Goal: Task Accomplishment & Management: Manage account settings

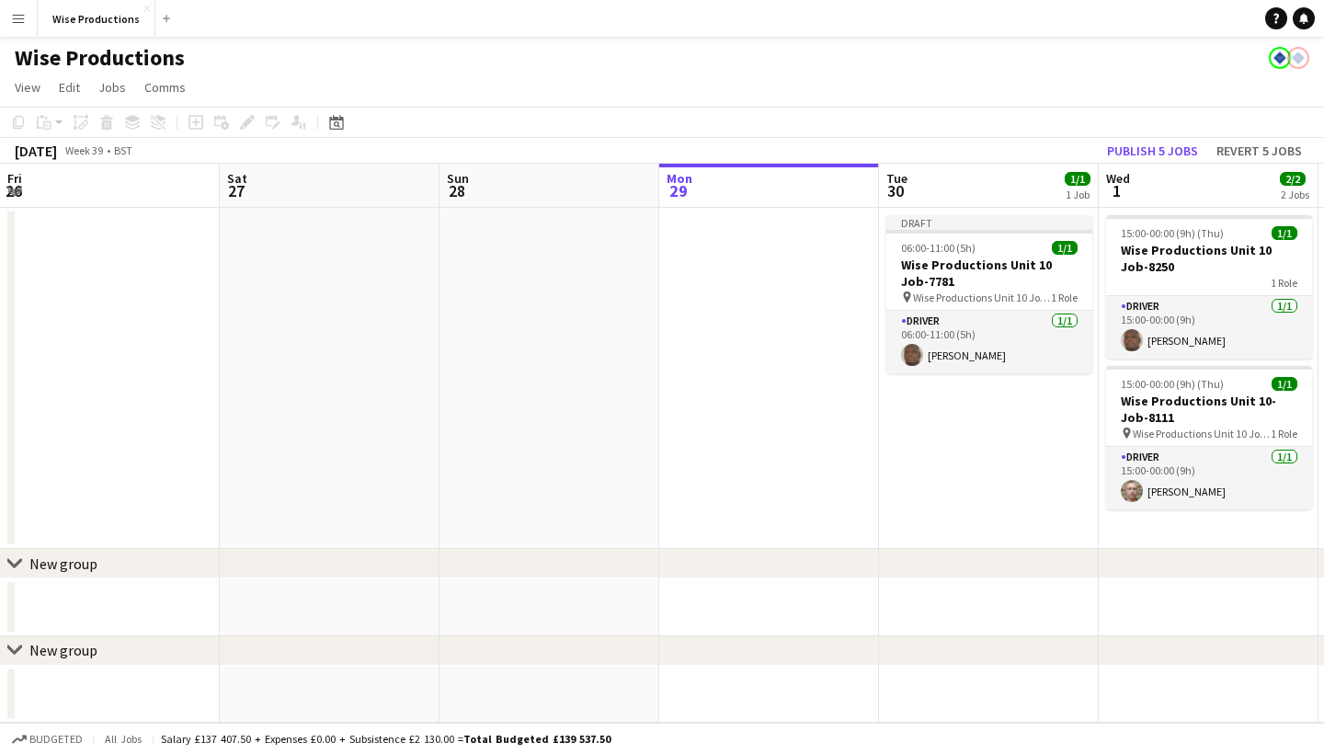
scroll to position [0, 439]
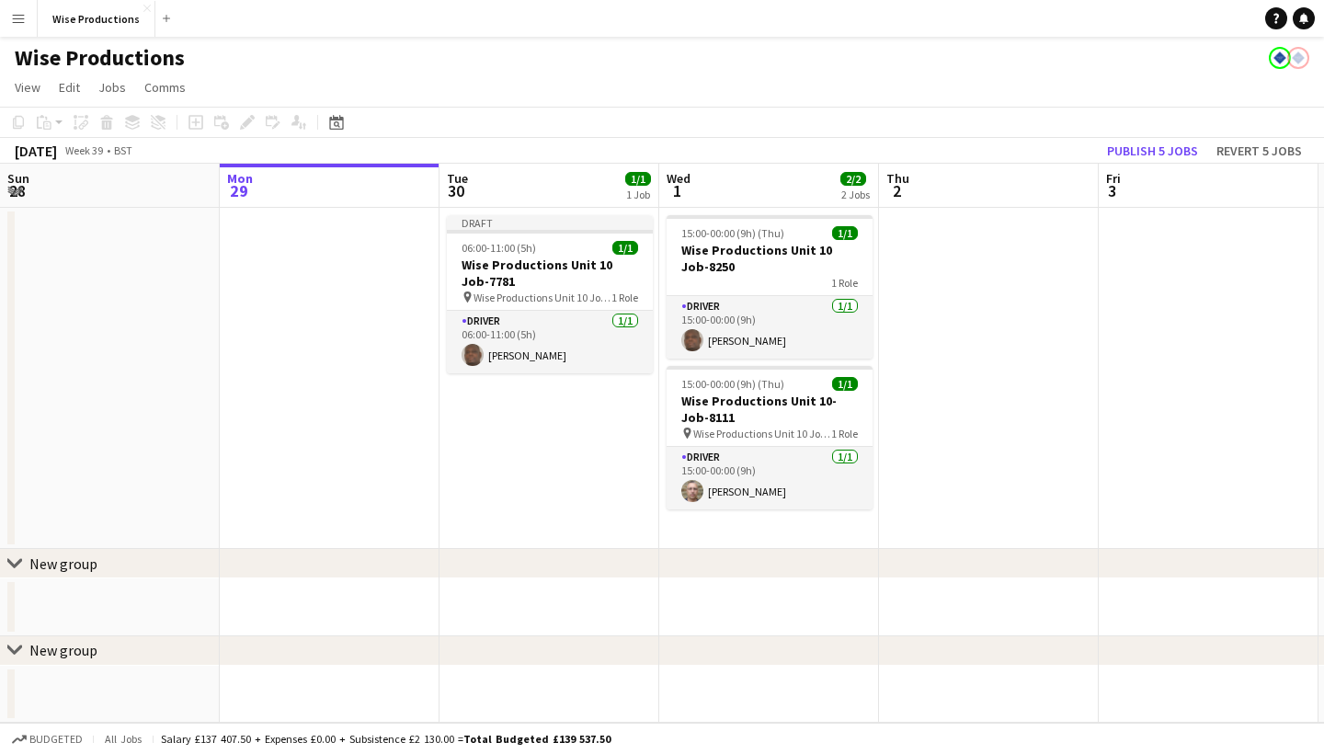
click at [484, 459] on app-date-cell "Draft 06:00-11:00 (5h) 1/1 Wise Productions Unit 10 Job-7781 pin Wise Productio…" at bounding box center [549, 378] width 220 height 341
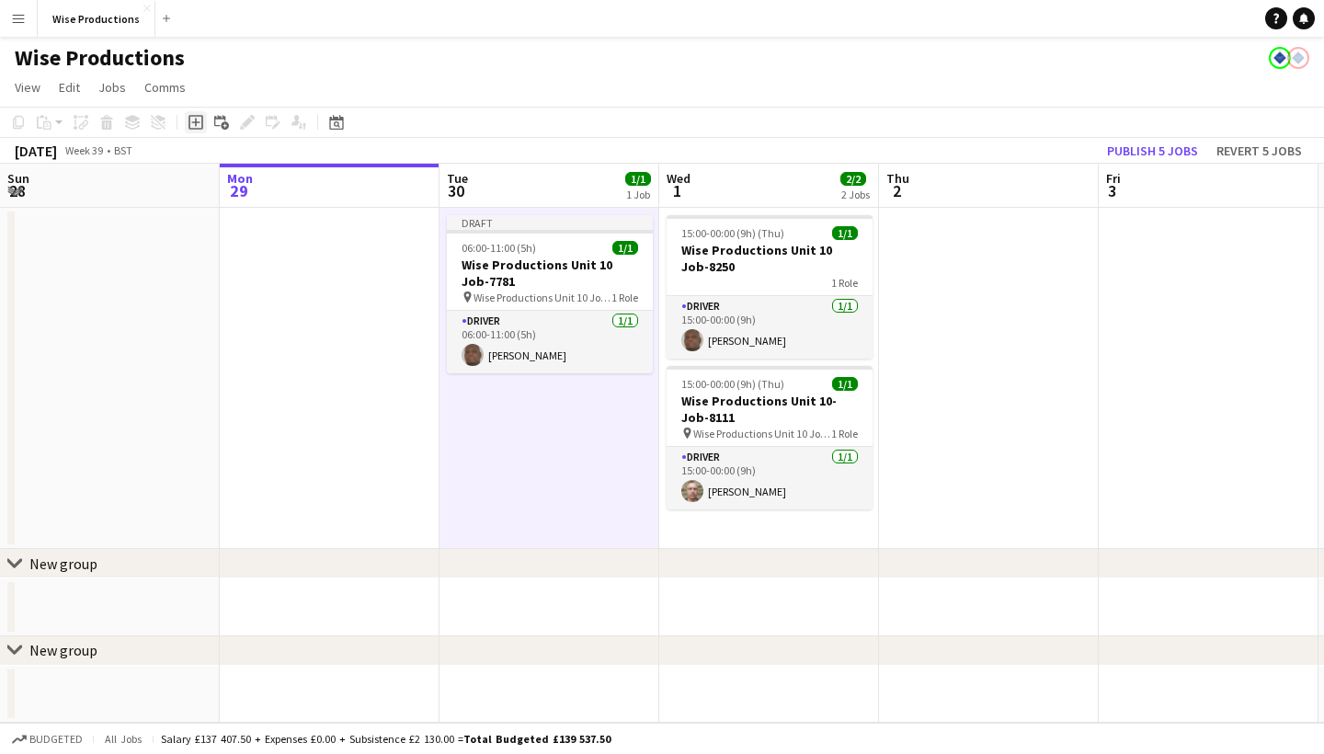
click at [196, 118] on icon "Add job" at bounding box center [195, 122] width 15 height 15
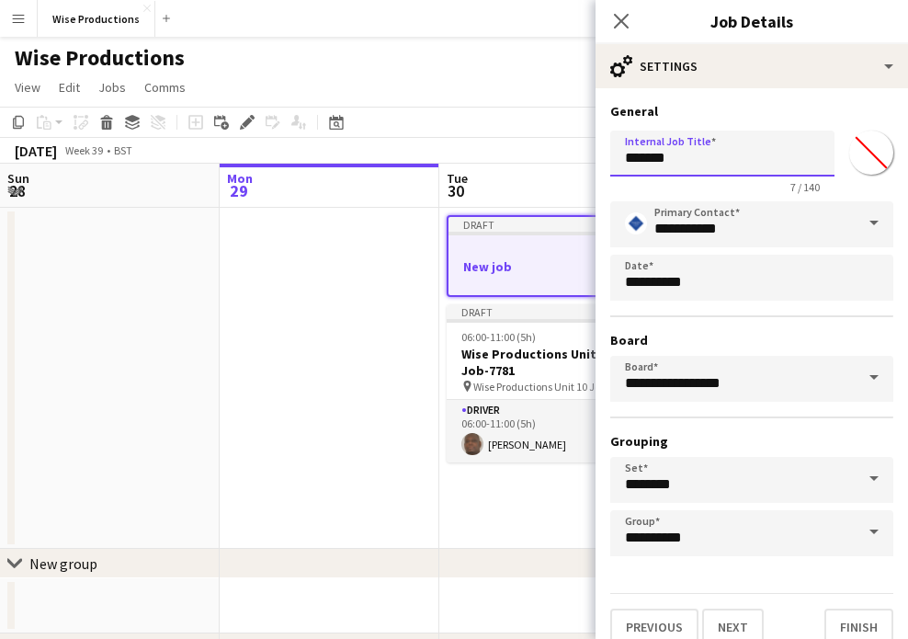
drag, startPoint x: 683, startPoint y: 162, endPoint x: 592, endPoint y: 162, distance: 91.0
click at [592, 162] on body "Menu Boards Boards Boards All jobs Status Workforce Workforce My Workforce Recr…" at bounding box center [454, 374] width 908 height 749
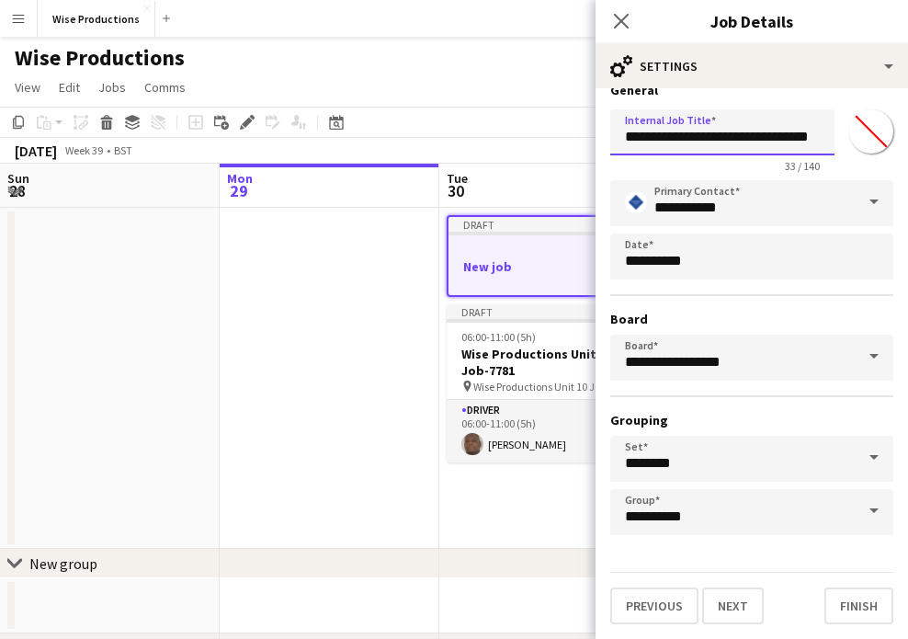
scroll to position [21, 0]
drag, startPoint x: 827, startPoint y: 140, endPoint x: 608, endPoint y: 141, distance: 219.7
click at [608, 141] on form "**********" at bounding box center [752, 353] width 313 height 542
click at [632, 141] on input "**********" at bounding box center [722, 132] width 224 height 46
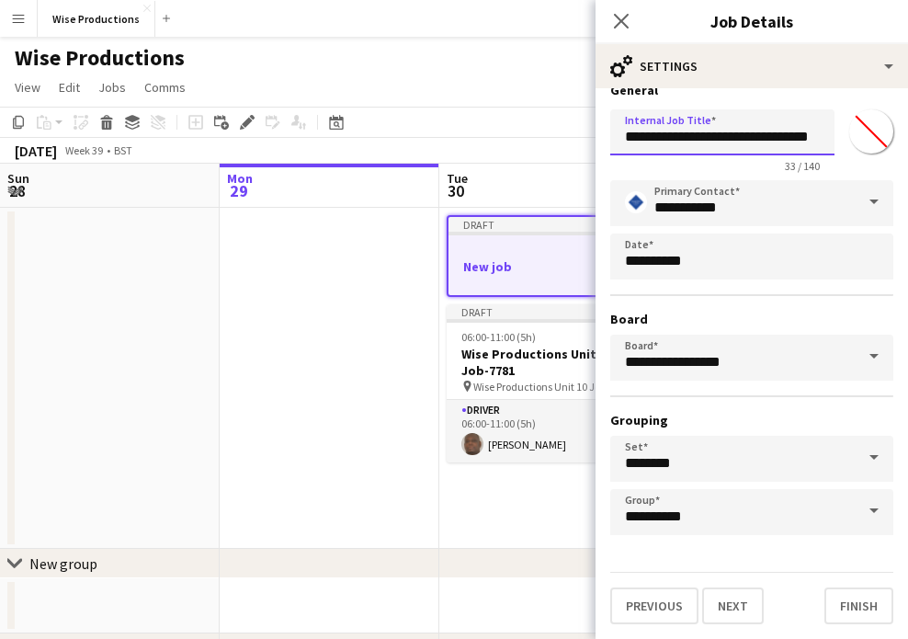
drag, startPoint x: 624, startPoint y: 141, endPoint x: 849, endPoint y: 149, distance: 224.5
click at [849, 149] on div "**********" at bounding box center [751, 137] width 283 height 71
type input "**********"
click at [727, 595] on button "Next" at bounding box center [733, 605] width 62 height 37
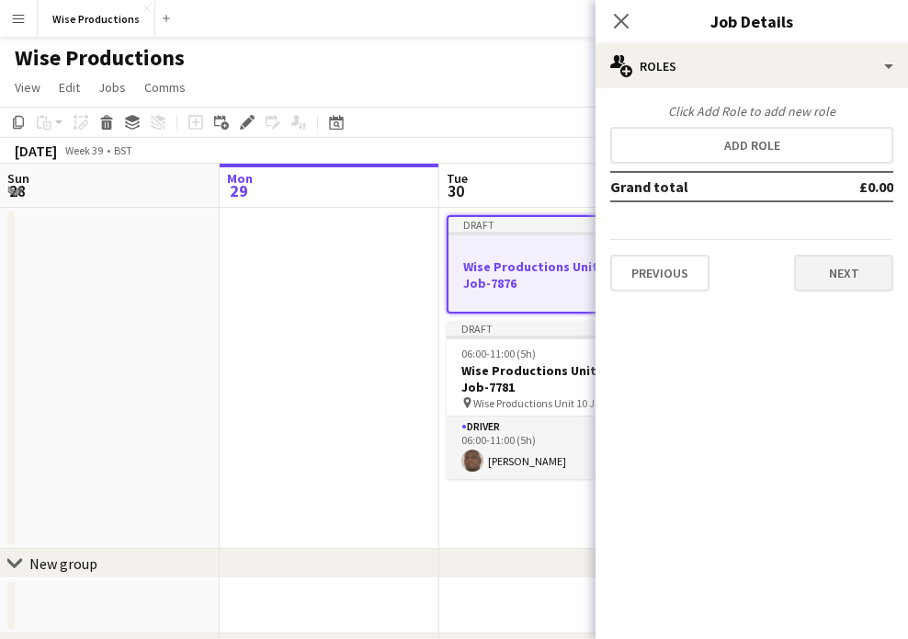
click at [828, 279] on button "Next" at bounding box center [843, 273] width 99 height 37
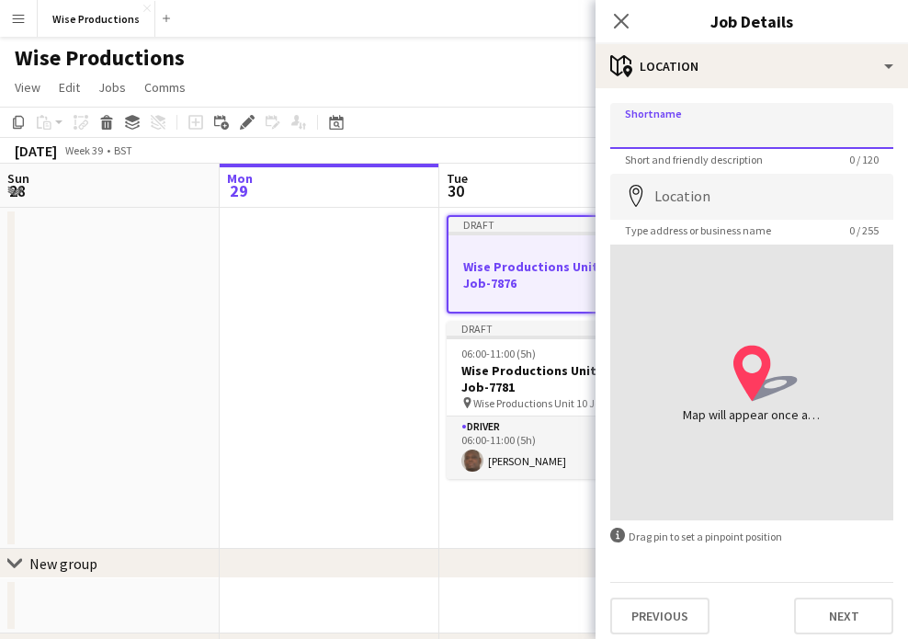
paste input "**********"
type input "**********"
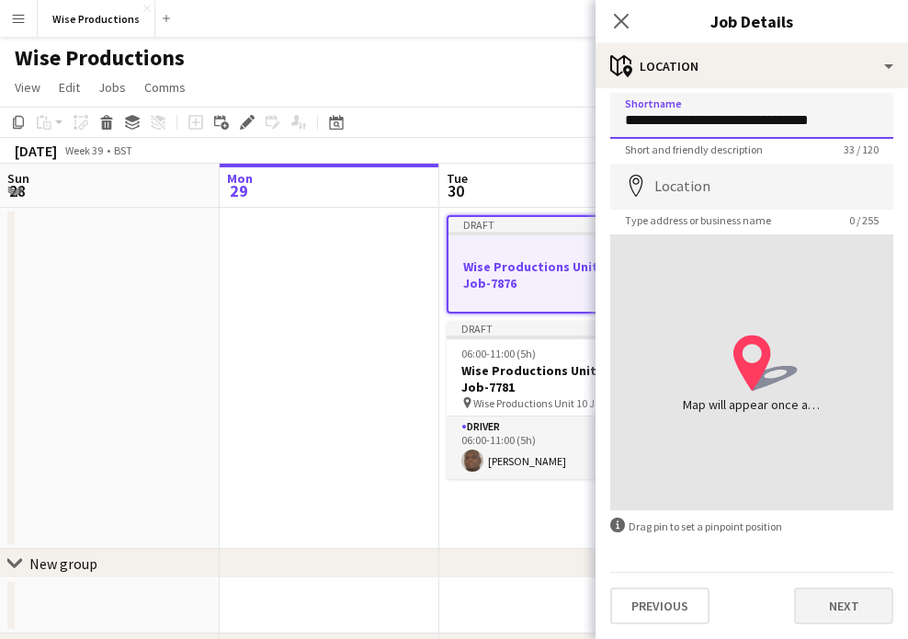
scroll to position [10, 0]
click at [856, 615] on button "Next" at bounding box center [843, 605] width 99 height 37
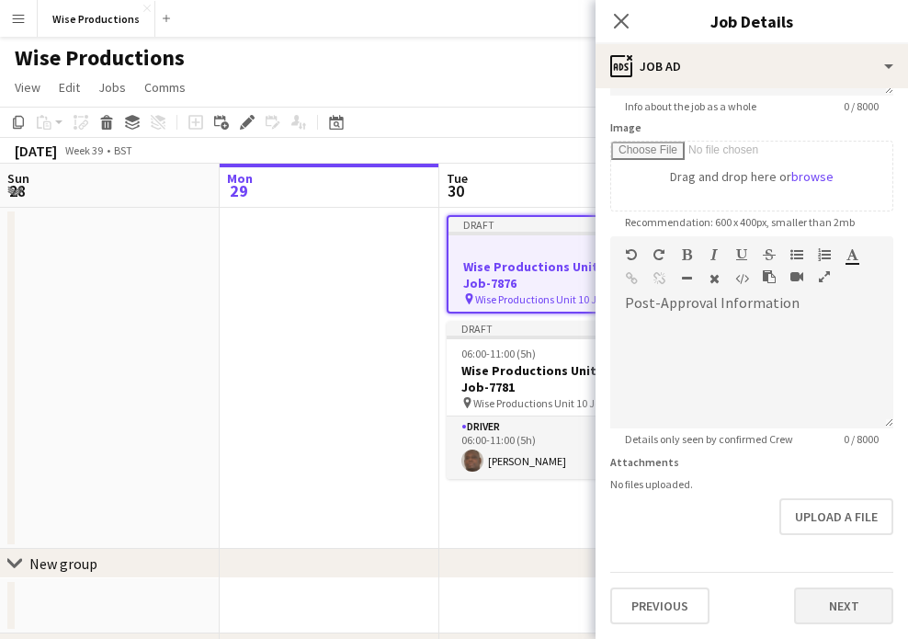
scroll to position [270, 0]
click at [843, 598] on button "Next" at bounding box center [843, 605] width 99 height 37
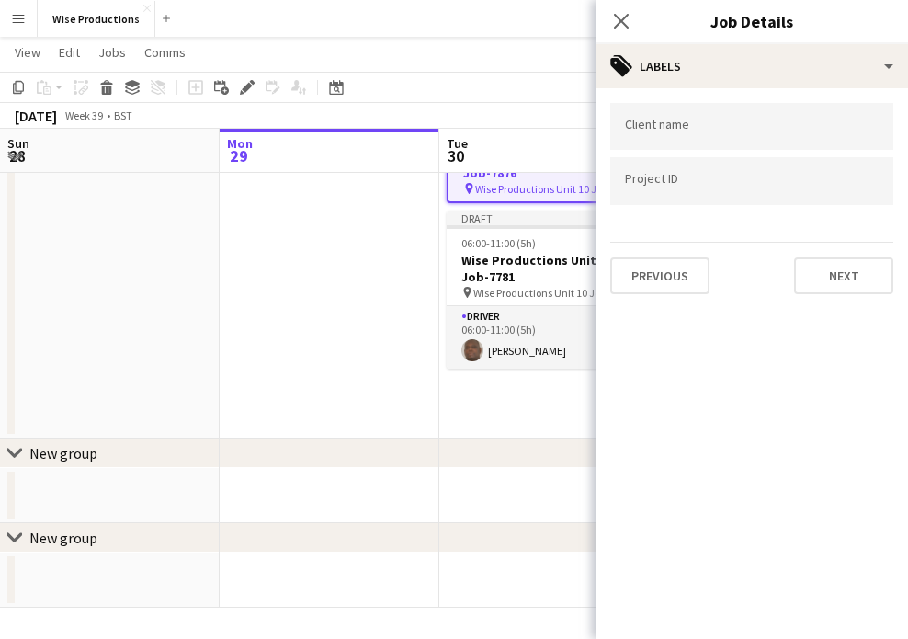
scroll to position [108, 0]
click at [826, 284] on button "Next" at bounding box center [843, 275] width 99 height 37
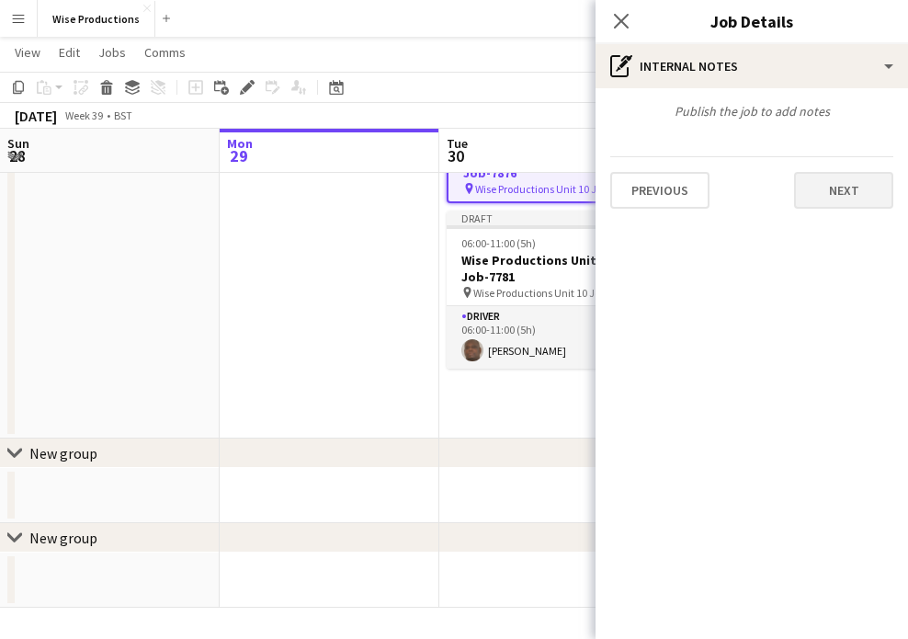
click at [831, 196] on button "Next" at bounding box center [843, 190] width 99 height 37
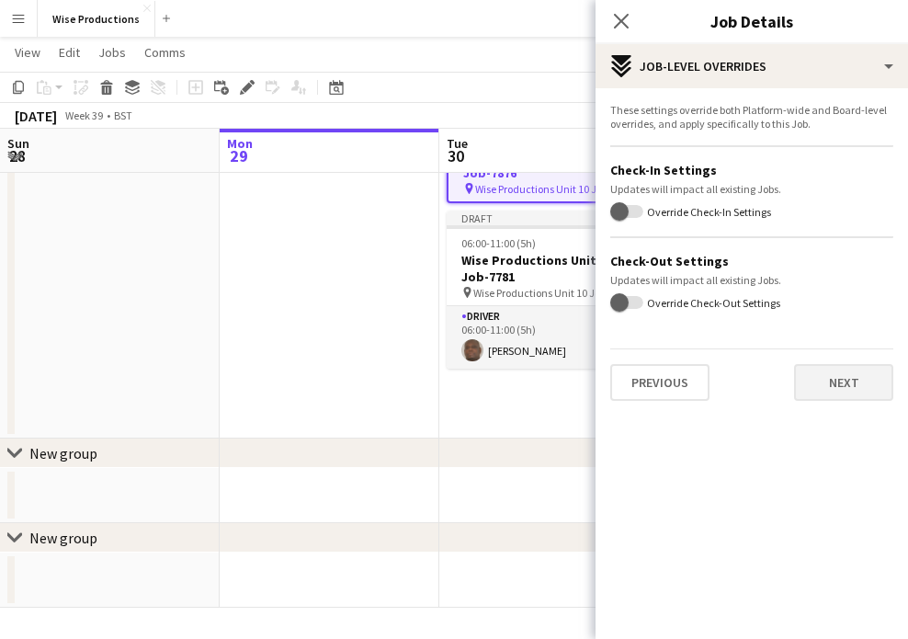
click at [836, 371] on button "Next" at bounding box center [843, 382] width 99 height 37
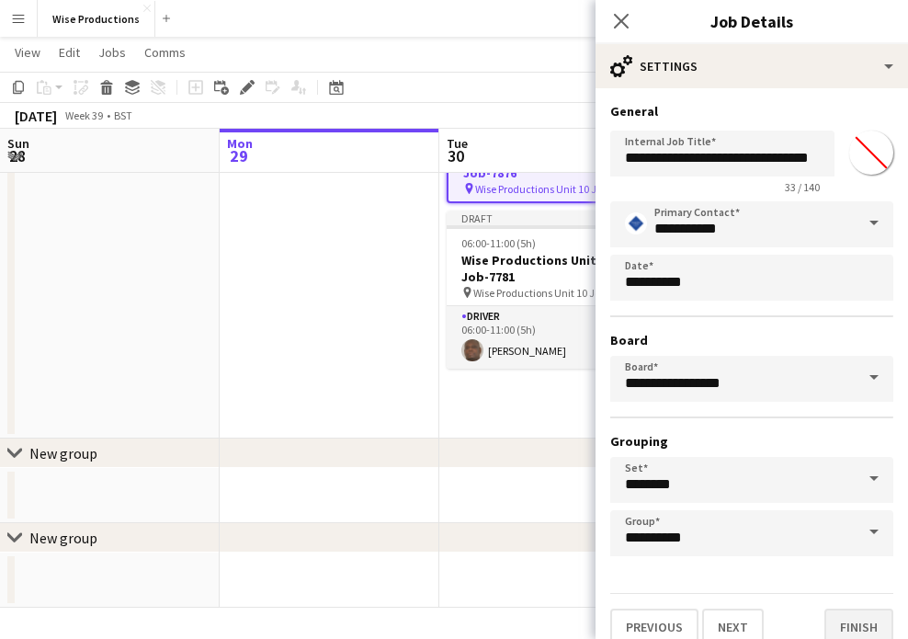
click at [868, 623] on button "Finish" at bounding box center [859, 627] width 69 height 37
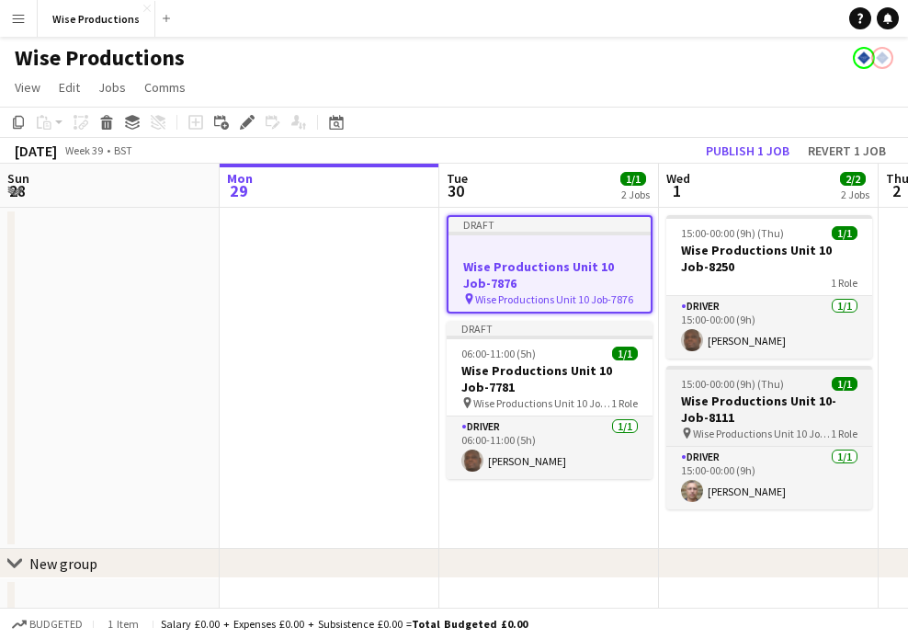
scroll to position [0, 0]
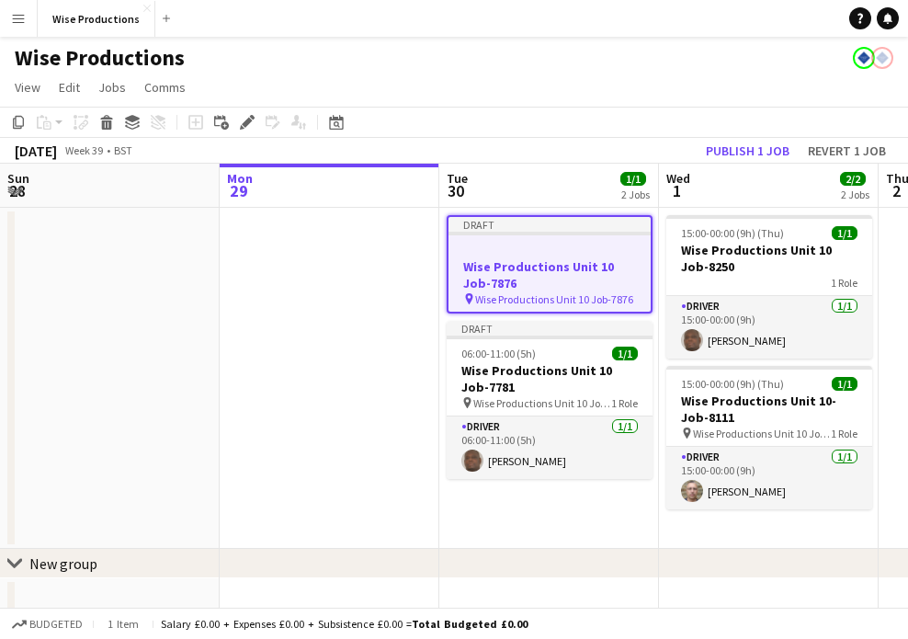
click at [541, 273] on h3 "Wise Productions Unit 10 Job-7876" at bounding box center [550, 274] width 202 height 33
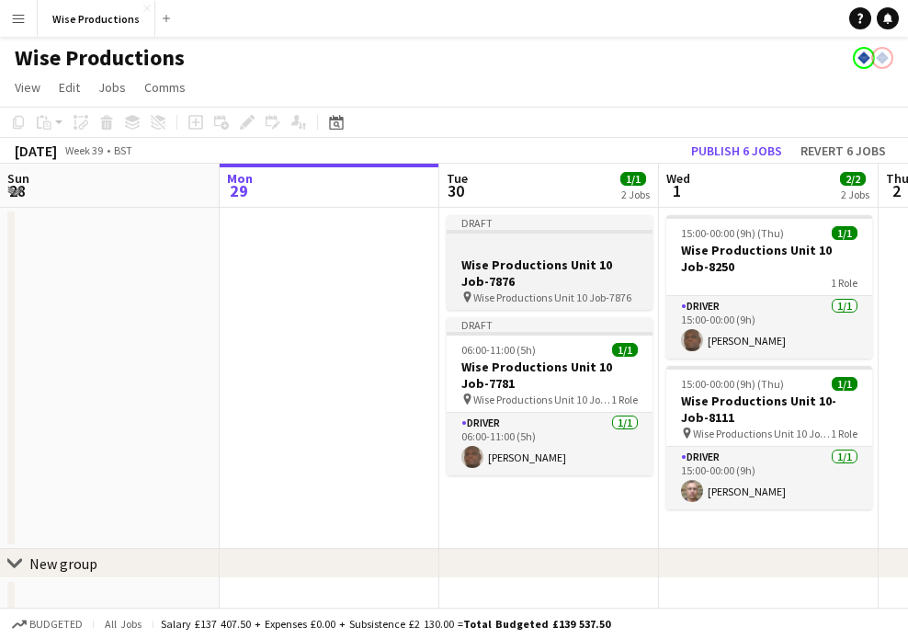
click at [541, 273] on h3 "Wise Productions Unit 10 Job-7876" at bounding box center [550, 272] width 206 height 33
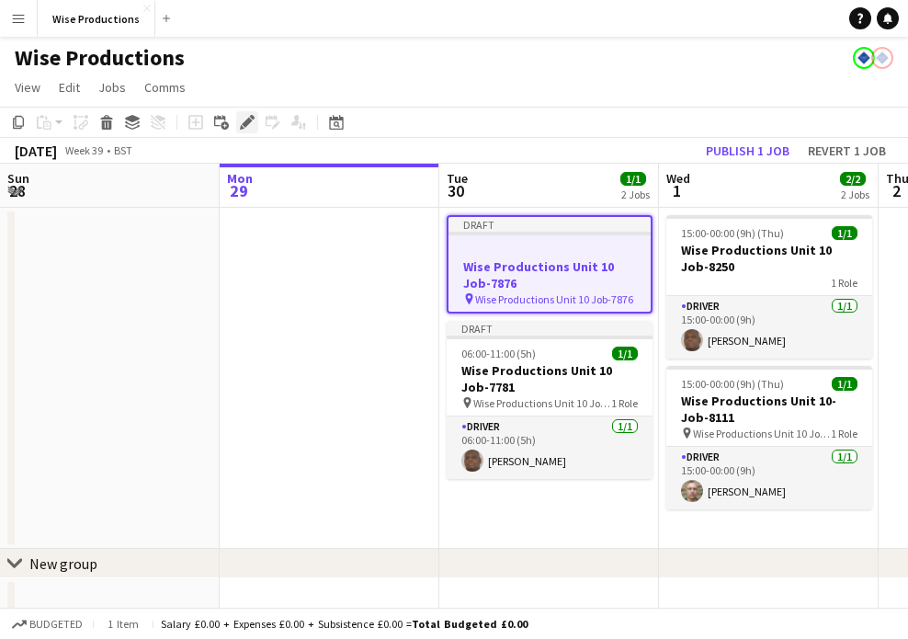
click at [251, 113] on div "Edit" at bounding box center [247, 122] width 22 height 22
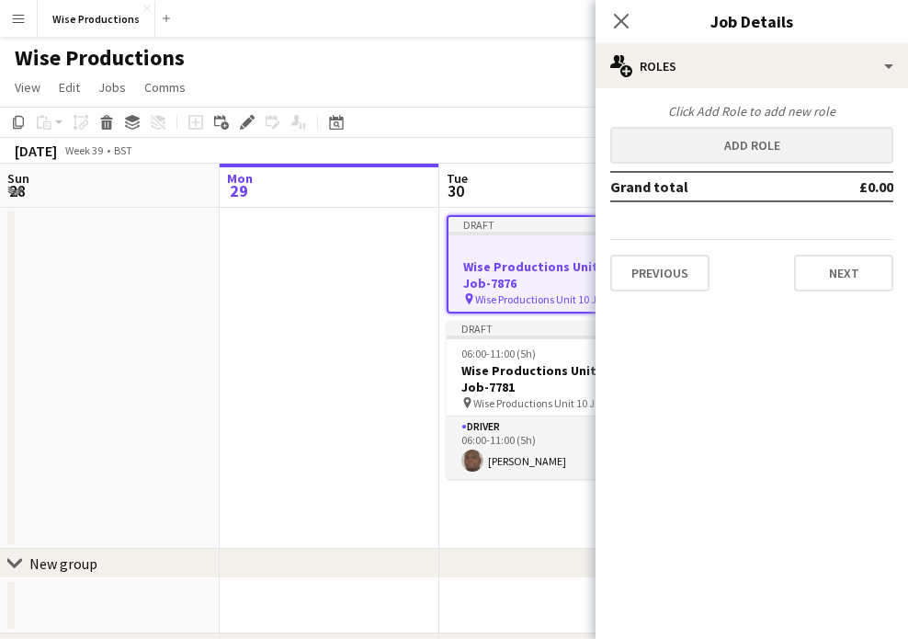
click at [748, 142] on button "Add role" at bounding box center [751, 145] width 283 height 37
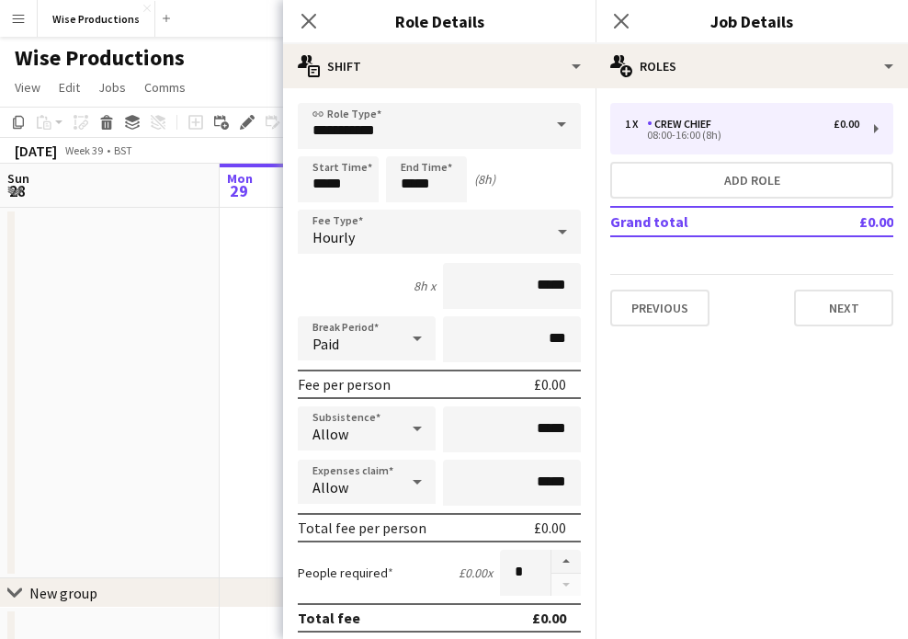
click at [559, 127] on span at bounding box center [561, 125] width 39 height 44
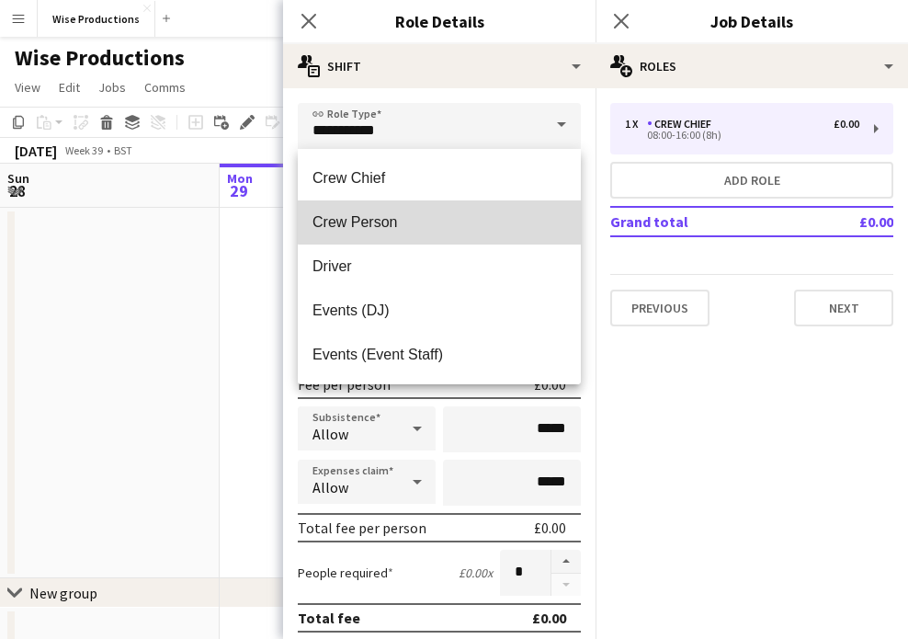
click at [498, 216] on span "Crew Person" at bounding box center [440, 221] width 254 height 17
type input "**********"
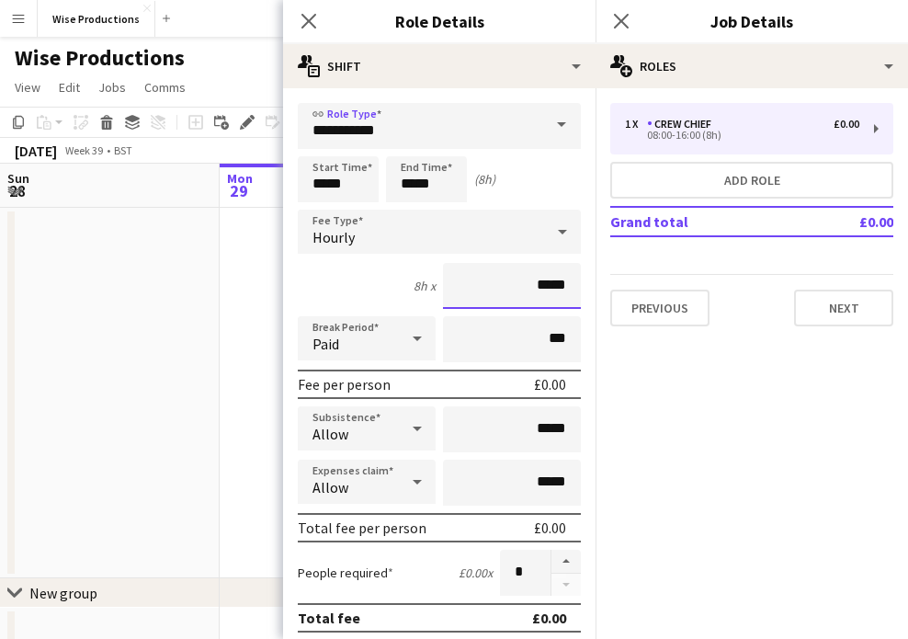
click at [560, 286] on input "*****" at bounding box center [512, 286] width 138 height 46
type input "**"
type input "******"
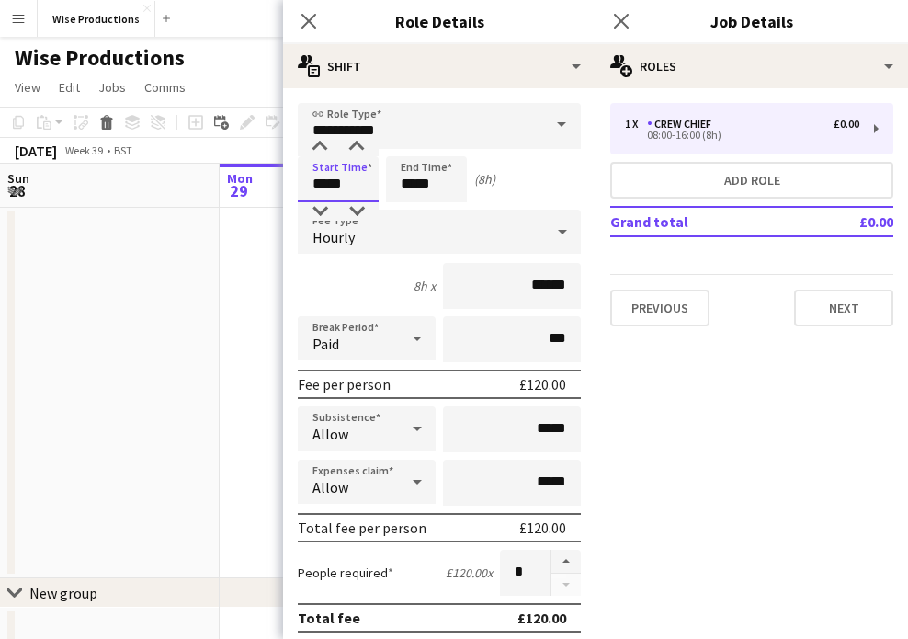
click at [316, 185] on input "*****" at bounding box center [338, 179] width 81 height 46
click at [325, 147] on div at bounding box center [320, 147] width 37 height 18
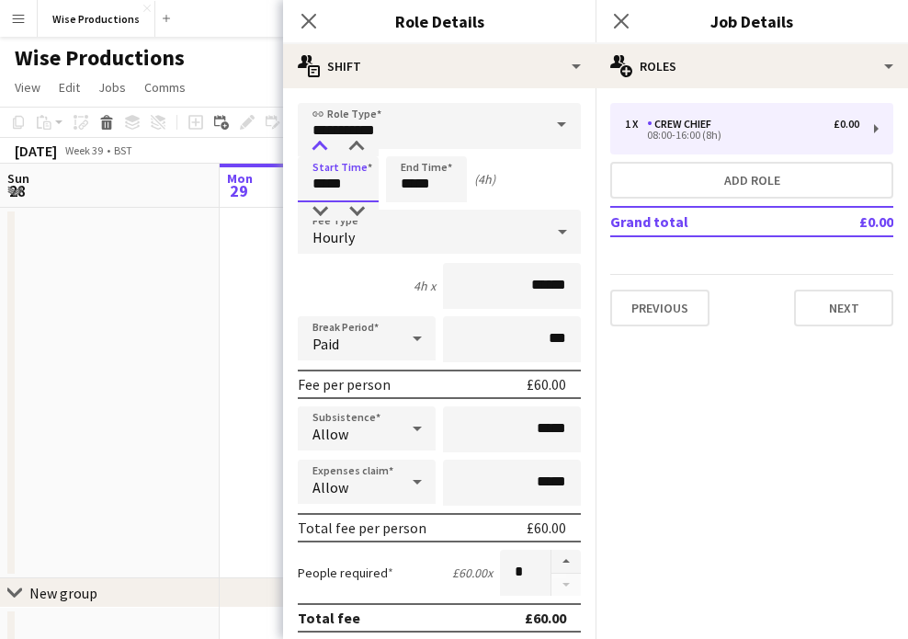
click at [325, 147] on div at bounding box center [320, 147] width 37 height 18
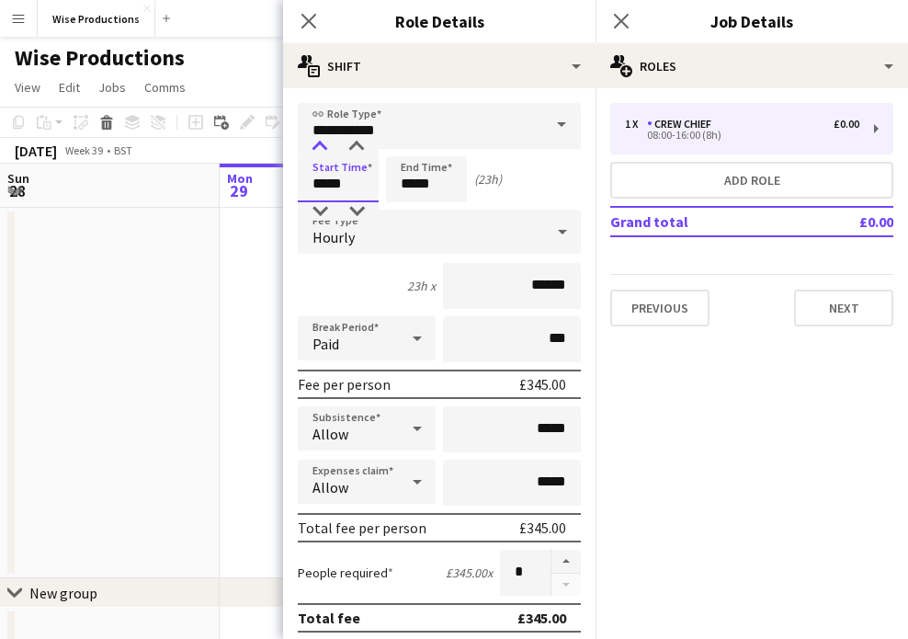
click at [325, 147] on div at bounding box center [320, 147] width 37 height 18
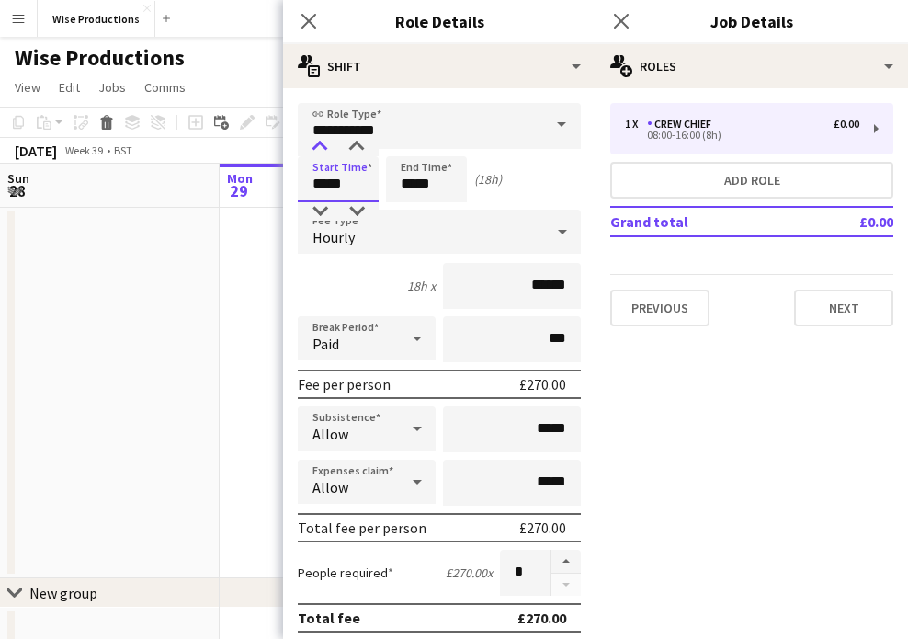
click at [325, 147] on div at bounding box center [320, 147] width 37 height 18
click at [316, 203] on div at bounding box center [320, 211] width 37 height 18
click at [322, 144] on div at bounding box center [320, 147] width 37 height 18
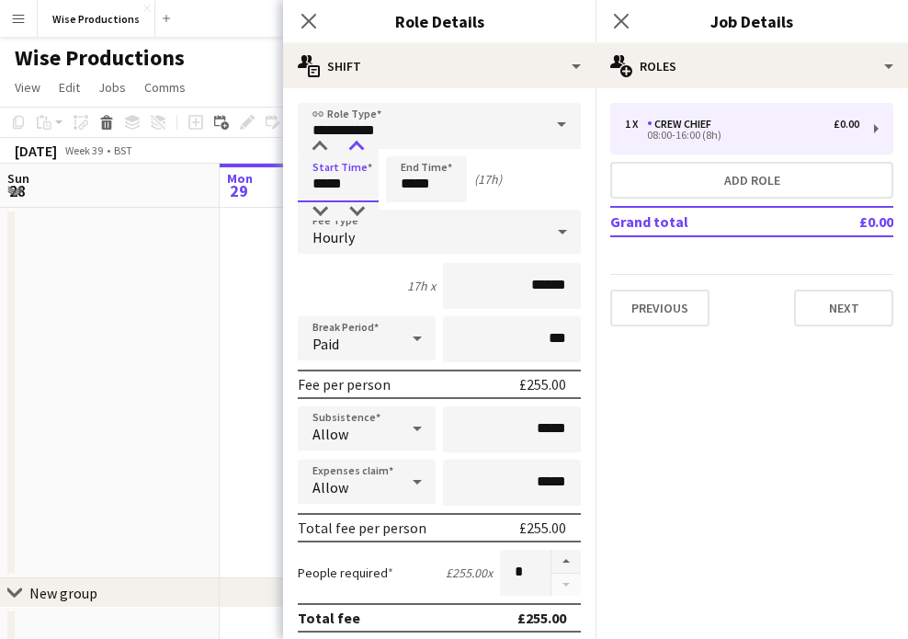
click at [354, 148] on div at bounding box center [356, 147] width 37 height 18
type input "*****"
click at [353, 207] on div at bounding box center [356, 211] width 37 height 18
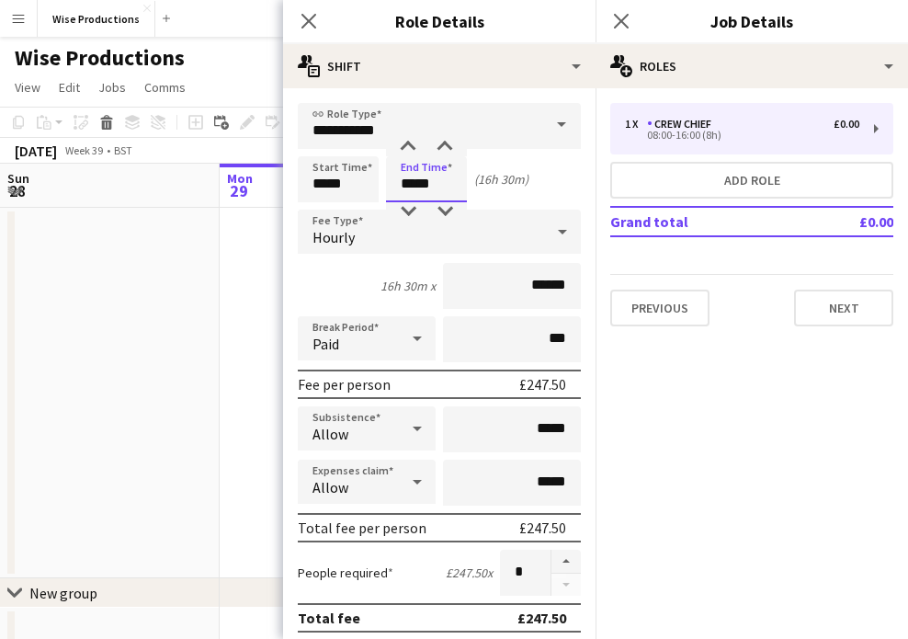
click at [400, 195] on input "*****" at bounding box center [426, 179] width 81 height 46
click at [413, 147] on div at bounding box center [408, 147] width 37 height 18
click at [413, 206] on div at bounding box center [408, 211] width 37 height 18
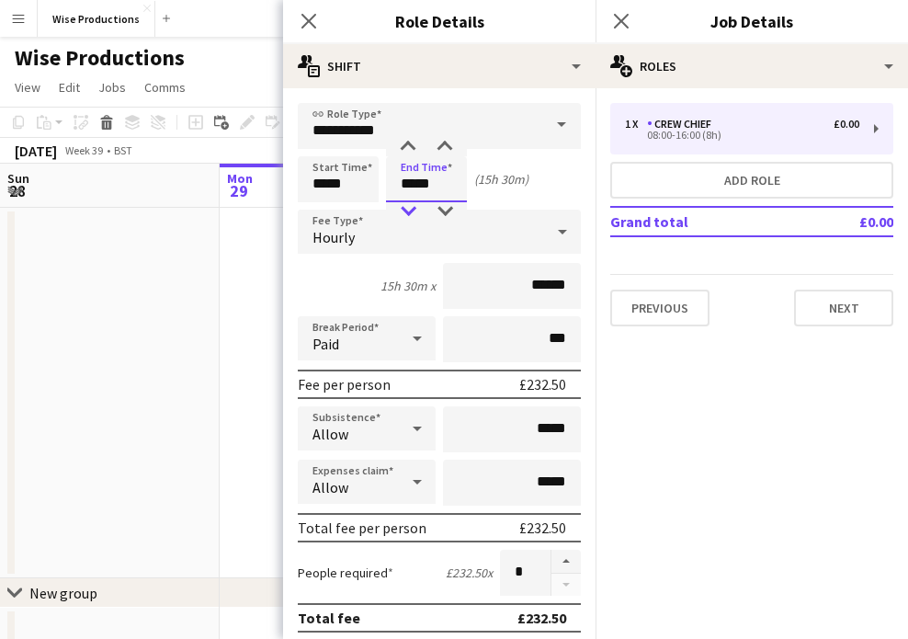
click at [413, 206] on div at bounding box center [408, 211] width 37 height 18
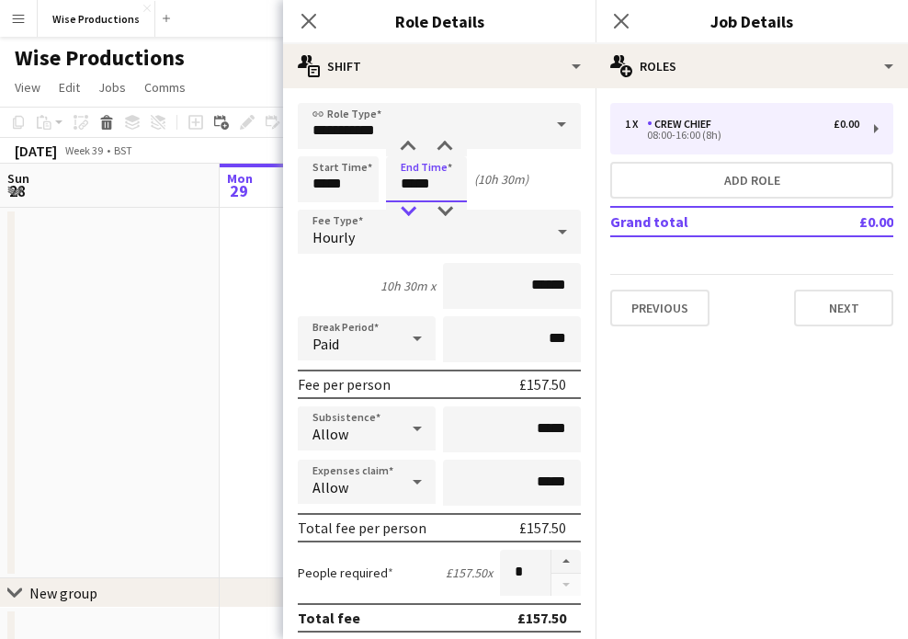
click at [413, 206] on div at bounding box center [408, 211] width 37 height 18
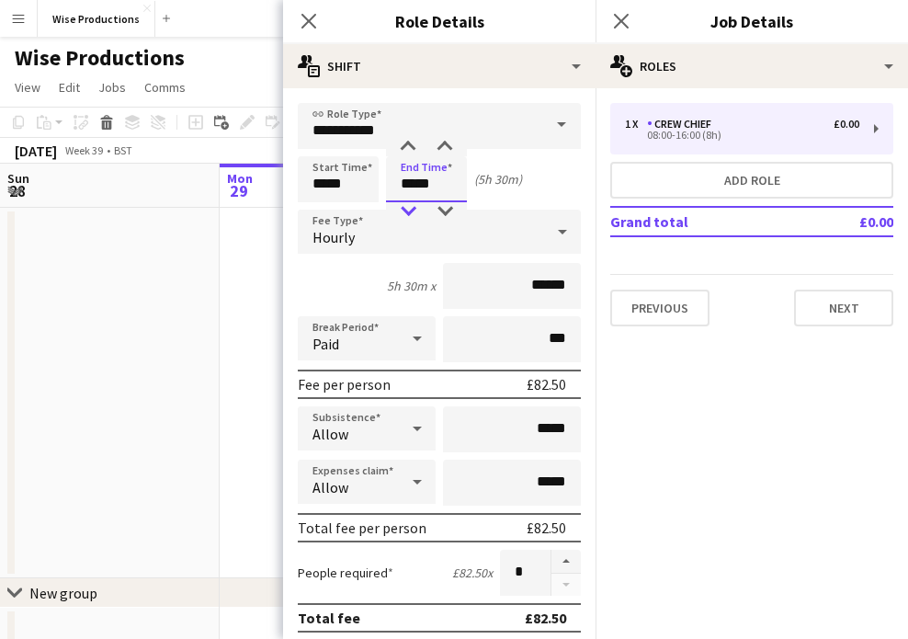
click at [413, 206] on div at bounding box center [408, 211] width 37 height 18
click at [413, 205] on div at bounding box center [408, 211] width 37 height 18
click at [410, 143] on div at bounding box center [408, 147] width 37 height 18
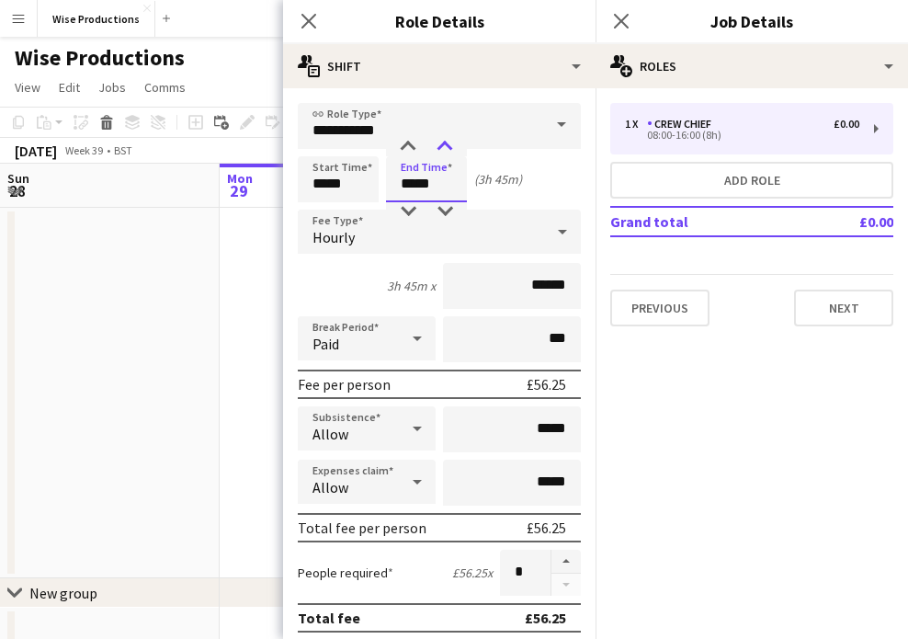
click at [444, 142] on div at bounding box center [445, 147] width 37 height 18
click at [416, 147] on div at bounding box center [408, 147] width 37 height 18
click at [444, 211] on div at bounding box center [445, 211] width 37 height 18
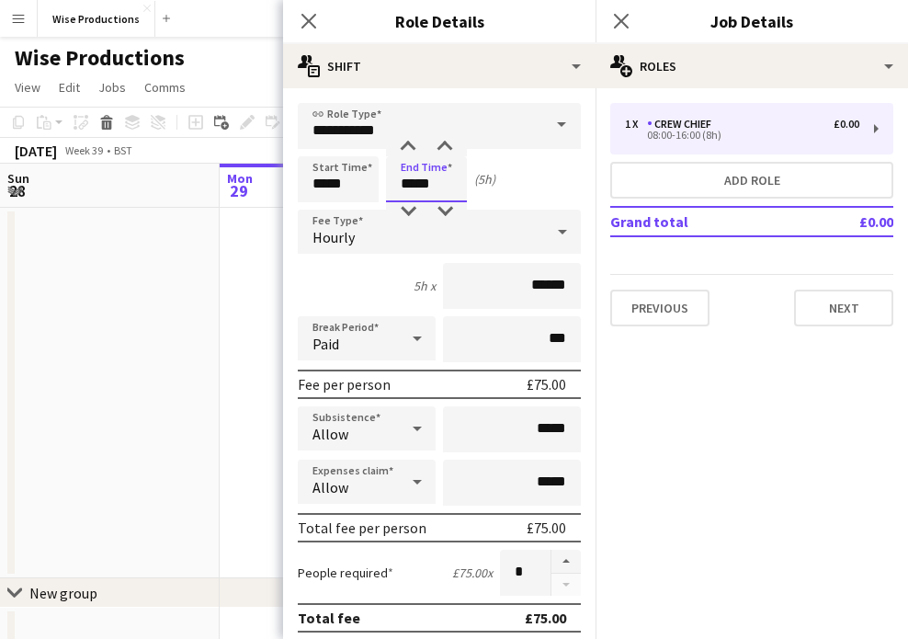
click at [417, 201] on input "*****" at bounding box center [426, 179] width 81 height 46
type input "*****"
click at [415, 215] on div at bounding box center [408, 211] width 37 height 18
click at [836, 316] on button "Next" at bounding box center [843, 308] width 99 height 37
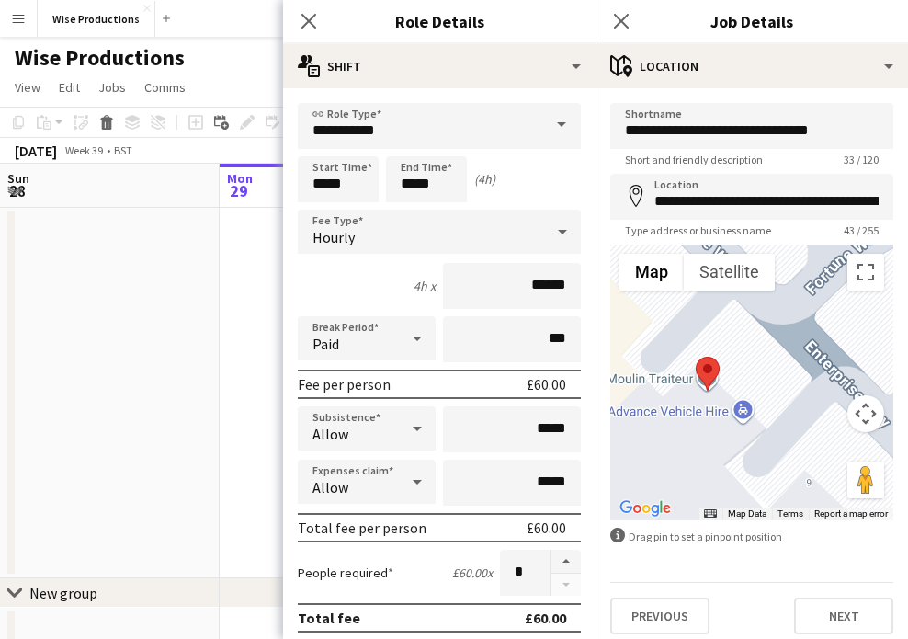
drag, startPoint x: 810, startPoint y: 404, endPoint x: 665, endPoint y: 360, distance: 151.8
click at [665, 359] on div at bounding box center [751, 383] width 283 height 276
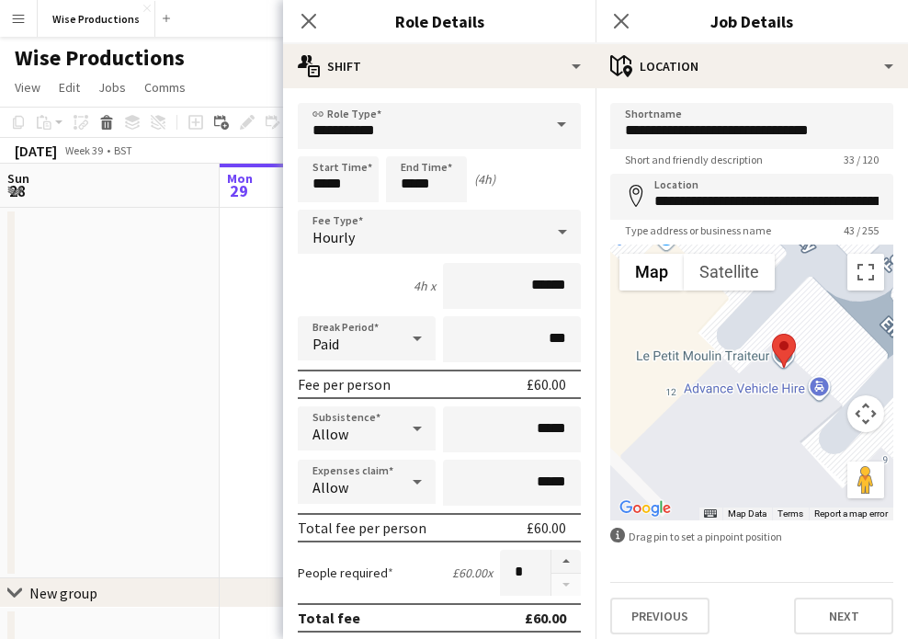
drag, startPoint x: 740, startPoint y: 377, endPoint x: 822, endPoint y: 352, distance: 85.5
click at [822, 352] on div at bounding box center [751, 383] width 283 height 276
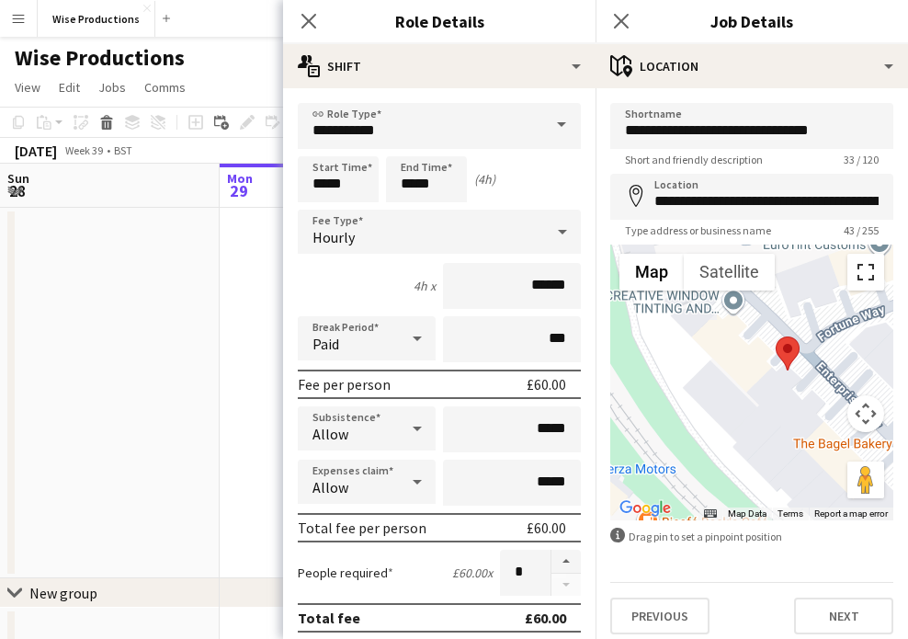
click at [866, 277] on button "Toggle fullscreen view" at bounding box center [866, 272] width 37 height 37
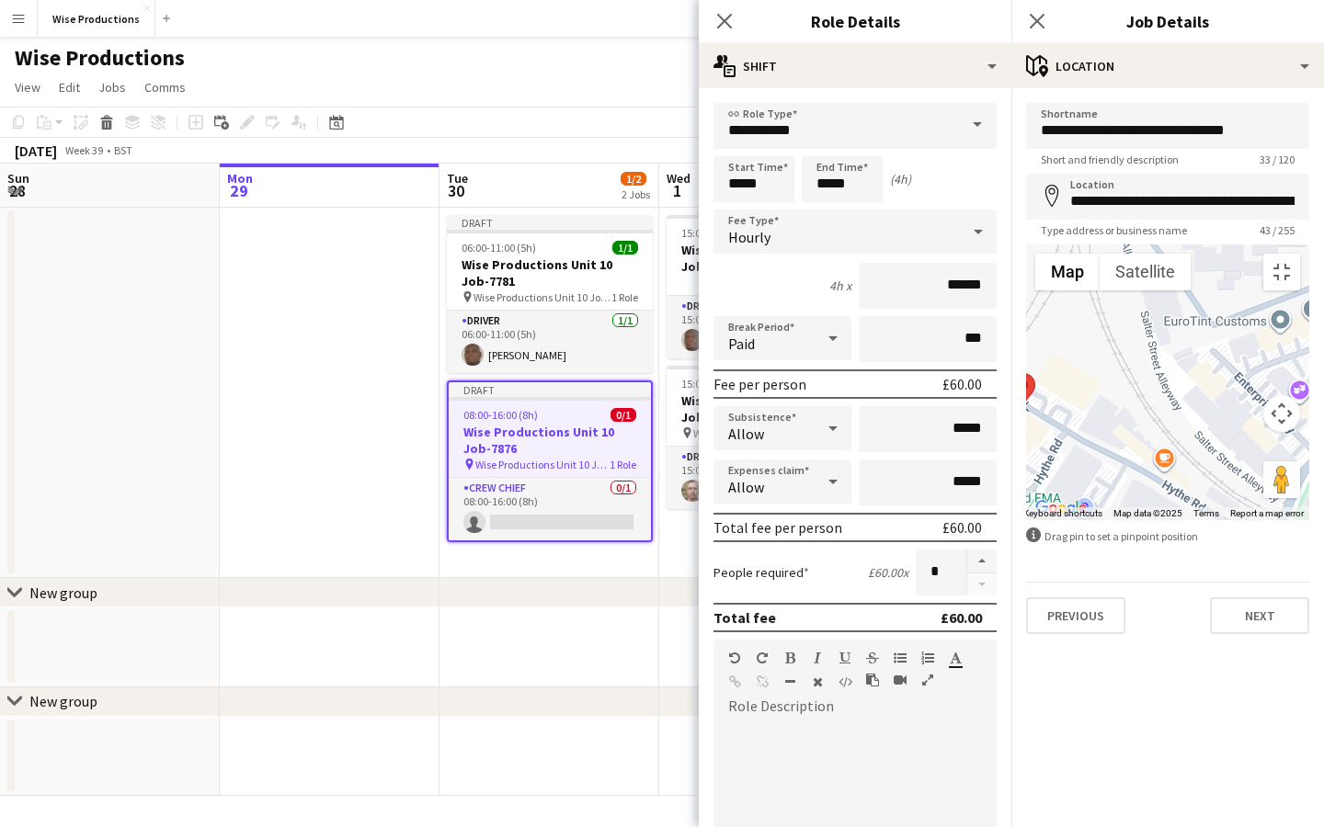
drag, startPoint x: 727, startPoint y: 404, endPoint x: 514, endPoint y: 421, distance: 214.0
click at [1011, 373] on area at bounding box center [1011, 373] width 0 height 0
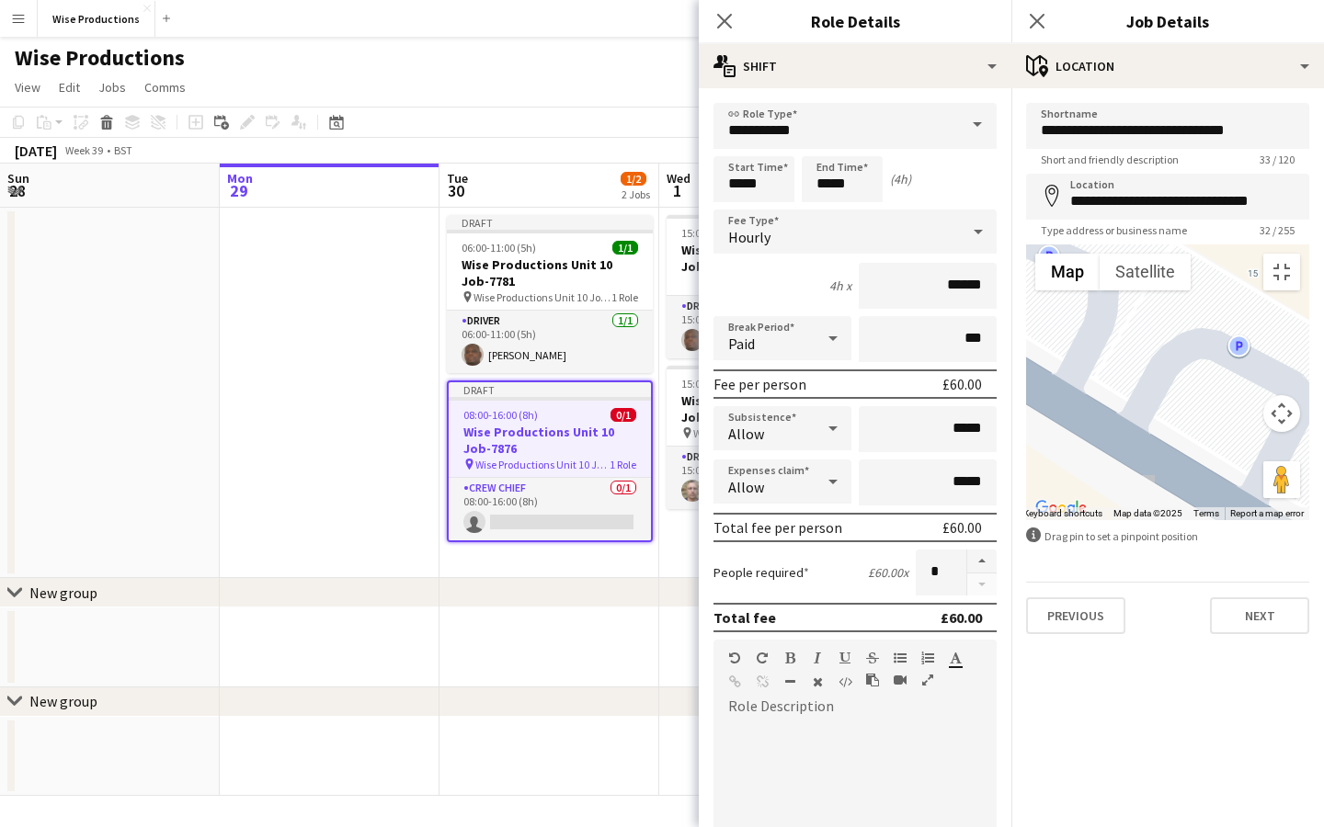
drag, startPoint x: 590, startPoint y: 560, endPoint x: 467, endPoint y: 369, distance: 227.5
click at [1026, 369] on div at bounding box center [1167, 383] width 283 height 276
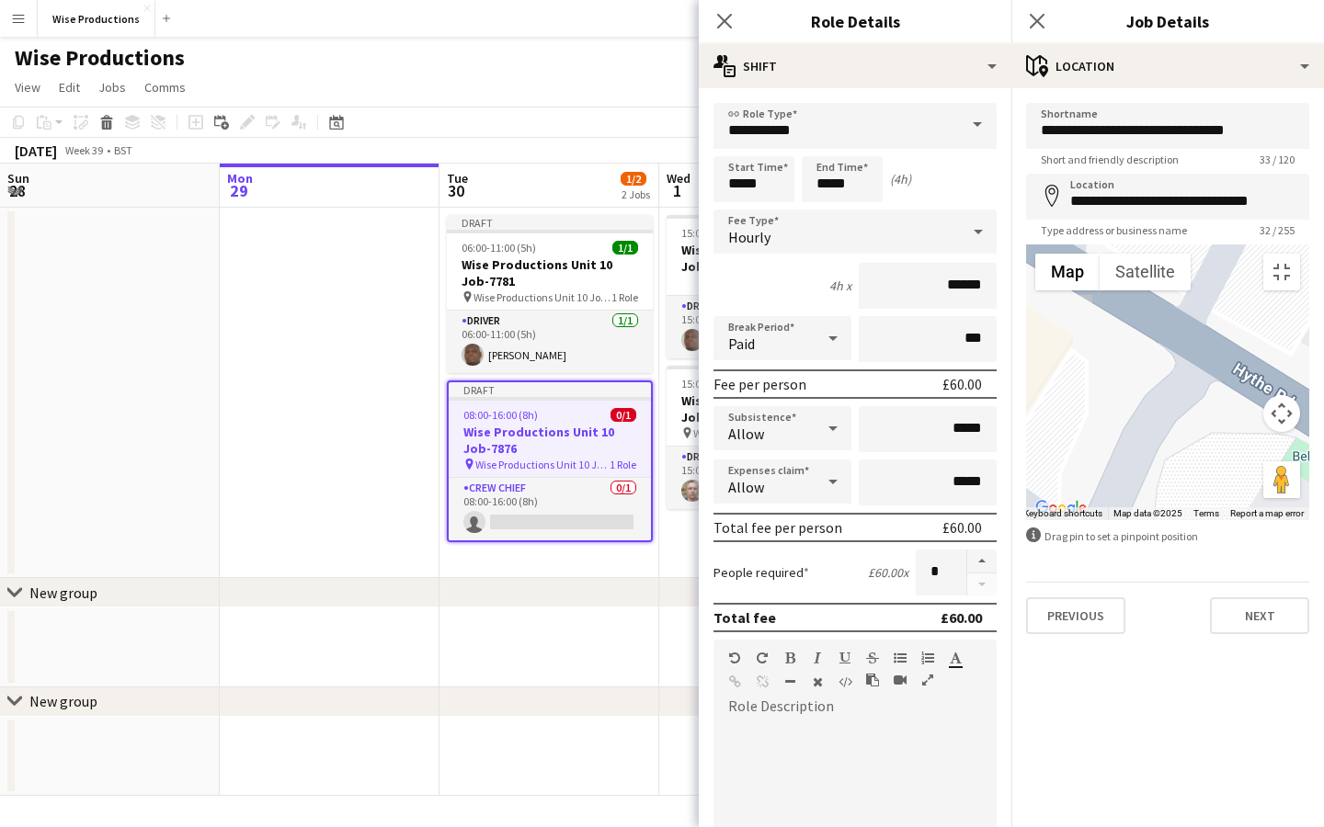
drag, startPoint x: 498, startPoint y: 441, endPoint x: 435, endPoint y: 255, distance: 197.1
click at [1026, 256] on div at bounding box center [1167, 383] width 283 height 276
drag, startPoint x: 359, startPoint y: 168, endPoint x: 496, endPoint y: 701, distance: 550.7
click at [998, 659] on area at bounding box center [998, 659] width 0 height 0
type input "**********"
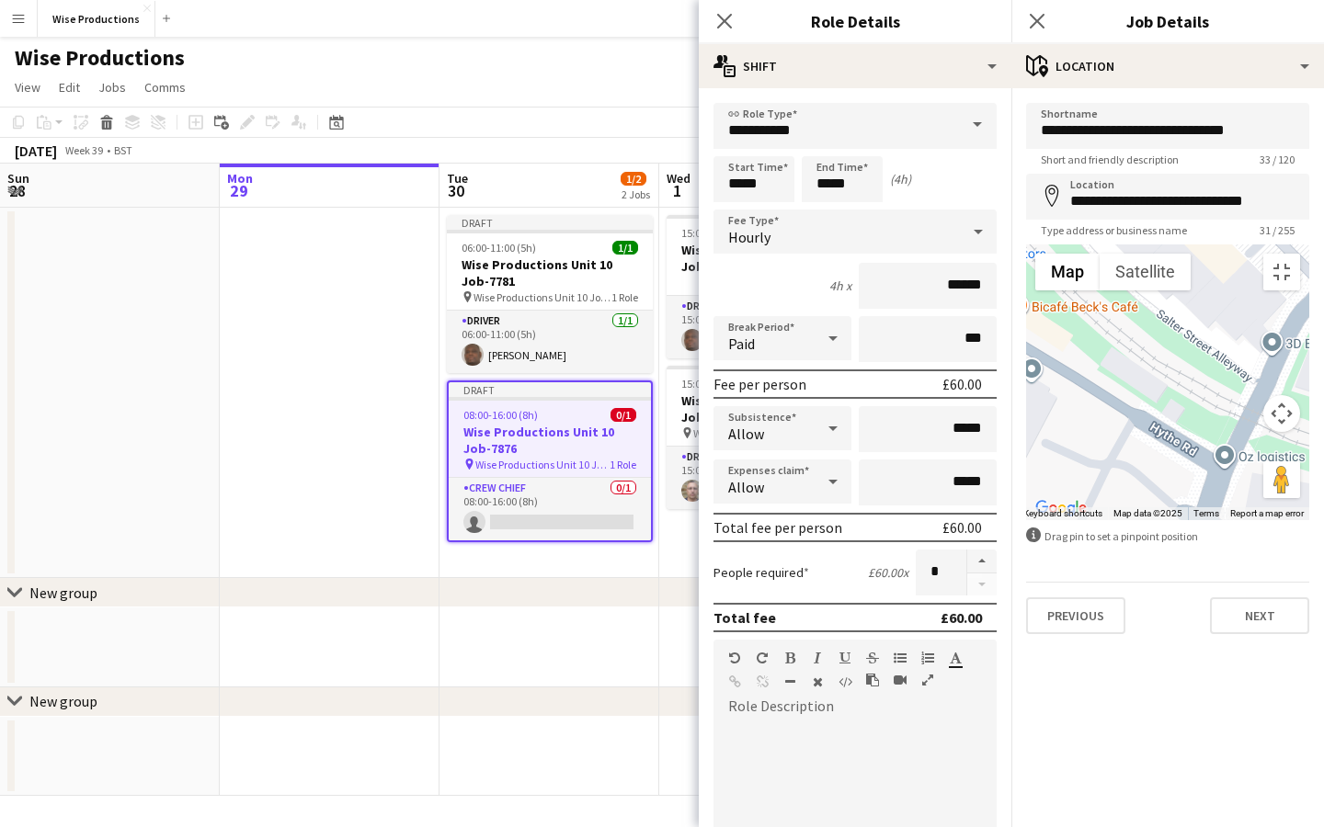
click at [1304, 245] on div at bounding box center [1167, 383] width 283 height 276
click at [1286, 254] on button "Toggle fullscreen view" at bounding box center [1281, 272] width 37 height 37
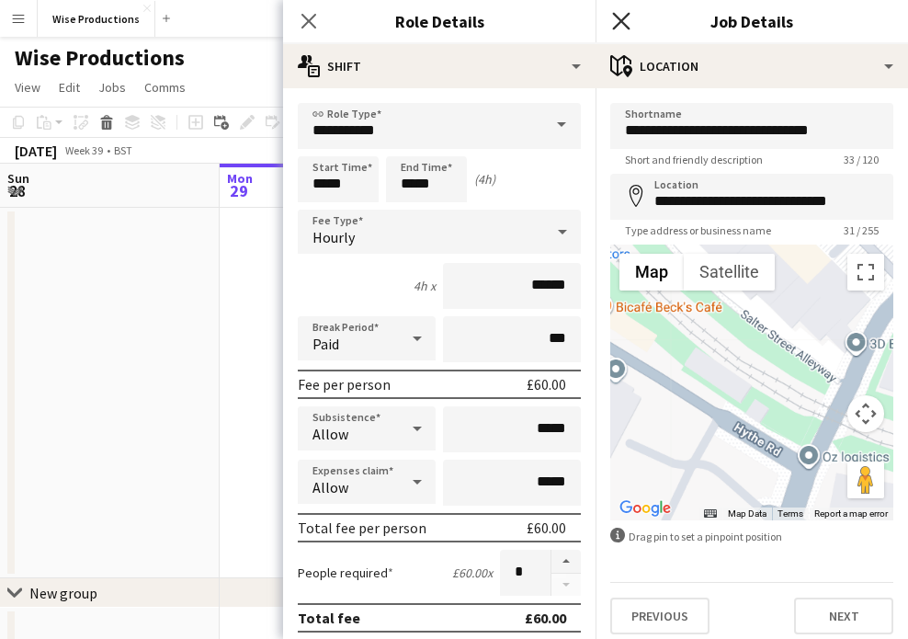
click at [626, 29] on icon "Close pop-in" at bounding box center [620, 20] width 17 height 17
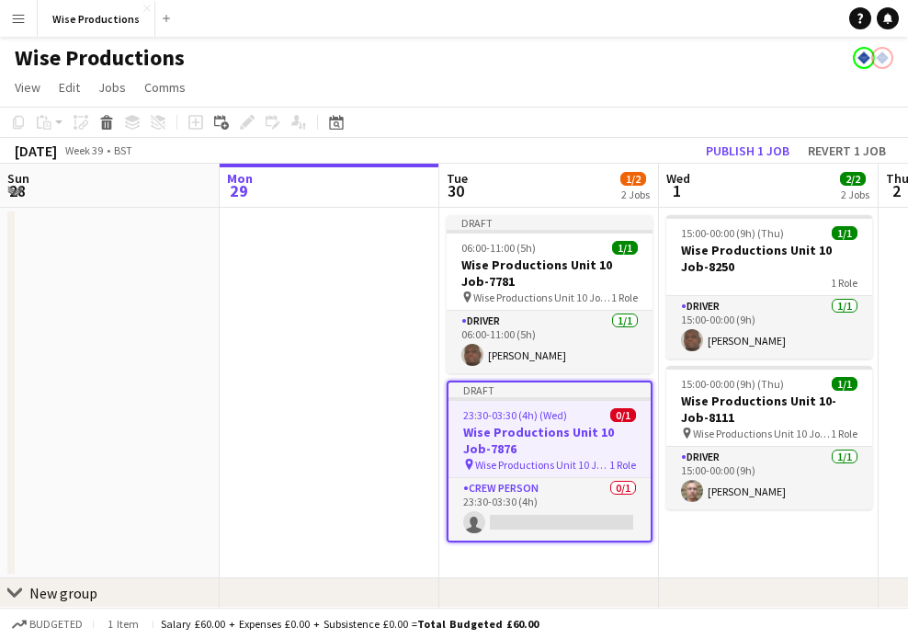
click at [560, 455] on h3 "Wise Productions Unit 10 Job-7876" at bounding box center [550, 440] width 202 height 33
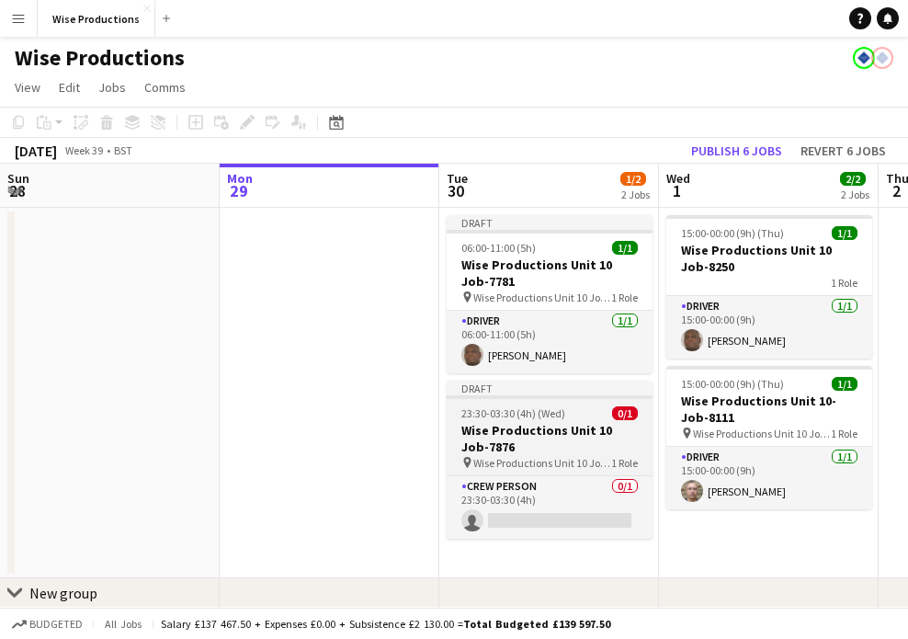
click at [560, 456] on span "Wise Productions Unit 10 Job-7876" at bounding box center [542, 463] width 138 height 14
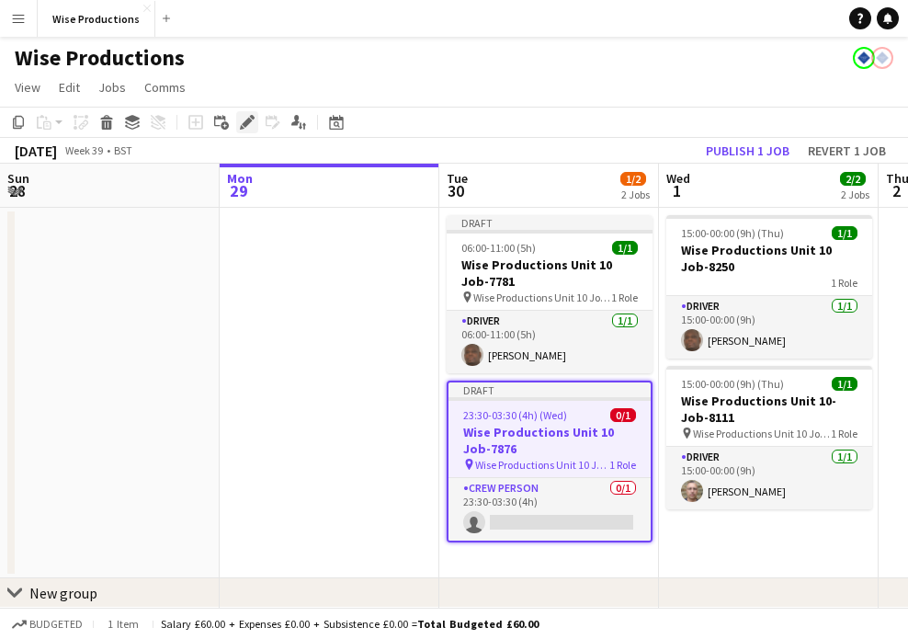
click at [252, 118] on icon at bounding box center [252, 117] width 5 height 5
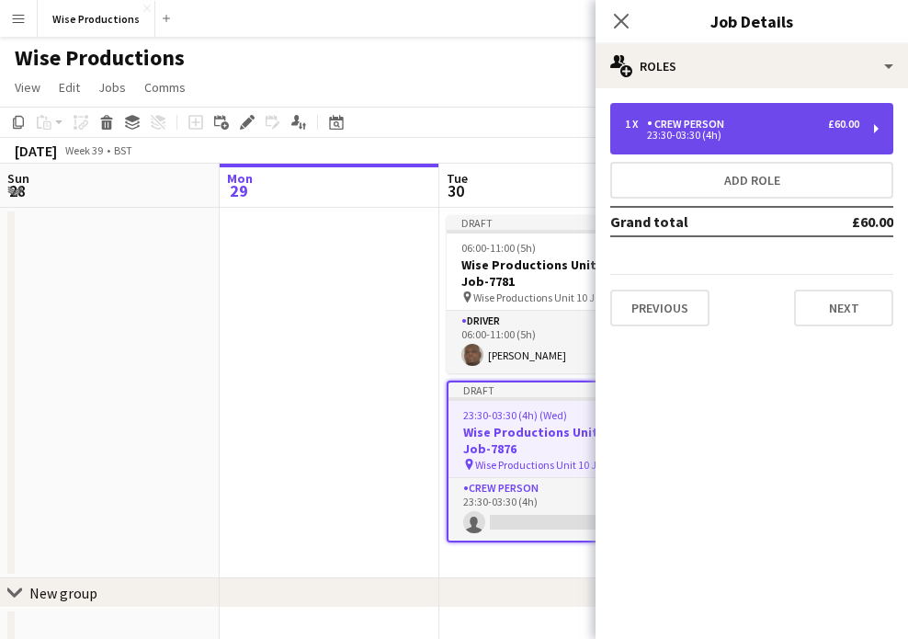
click at [695, 127] on div "Crew Person" at bounding box center [689, 124] width 85 height 13
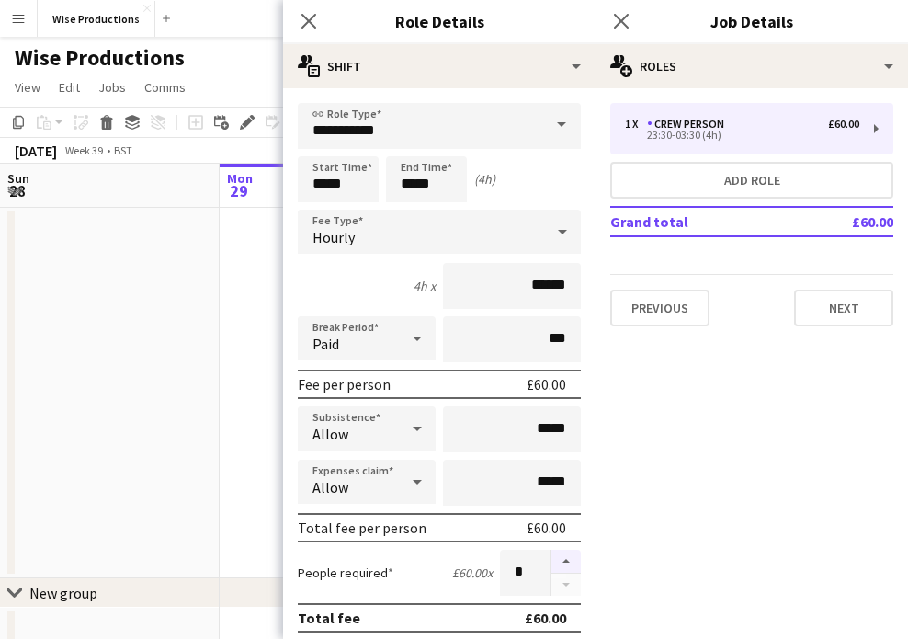
click at [572, 552] on button "button" at bounding box center [566, 562] width 29 height 24
type input "*"
click at [621, 22] on icon at bounding box center [620, 20] width 17 height 17
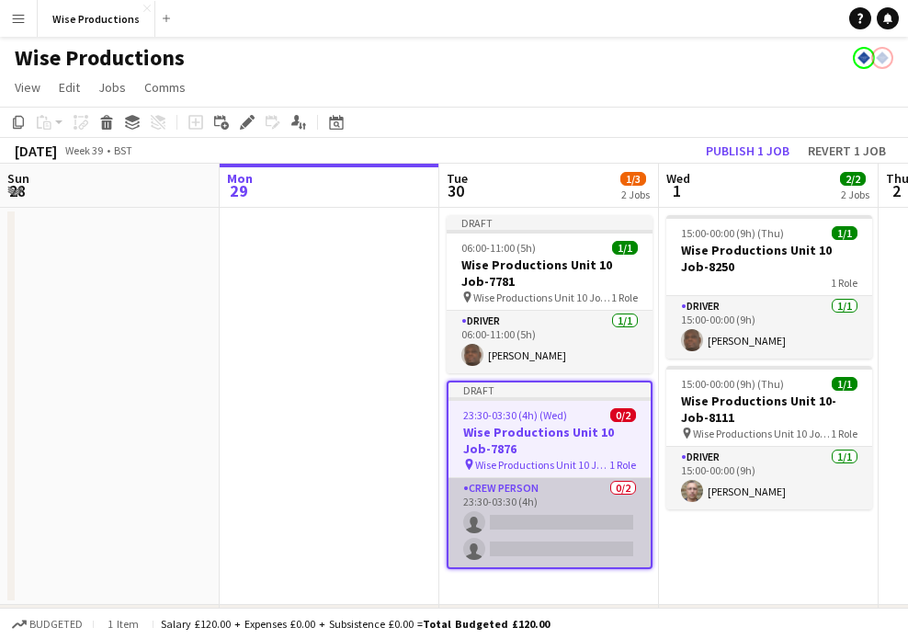
click at [523, 509] on app-card-role "Crew Person 0/2 23:30-03:30 (4h) single-neutral-actions single-neutral-actions" at bounding box center [550, 522] width 202 height 89
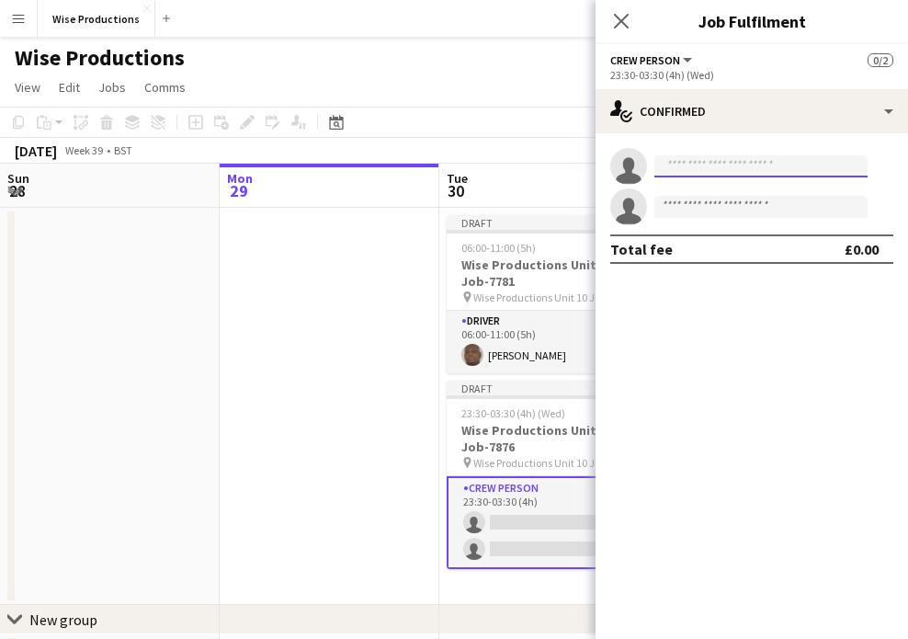
click at [690, 169] on input at bounding box center [761, 166] width 213 height 22
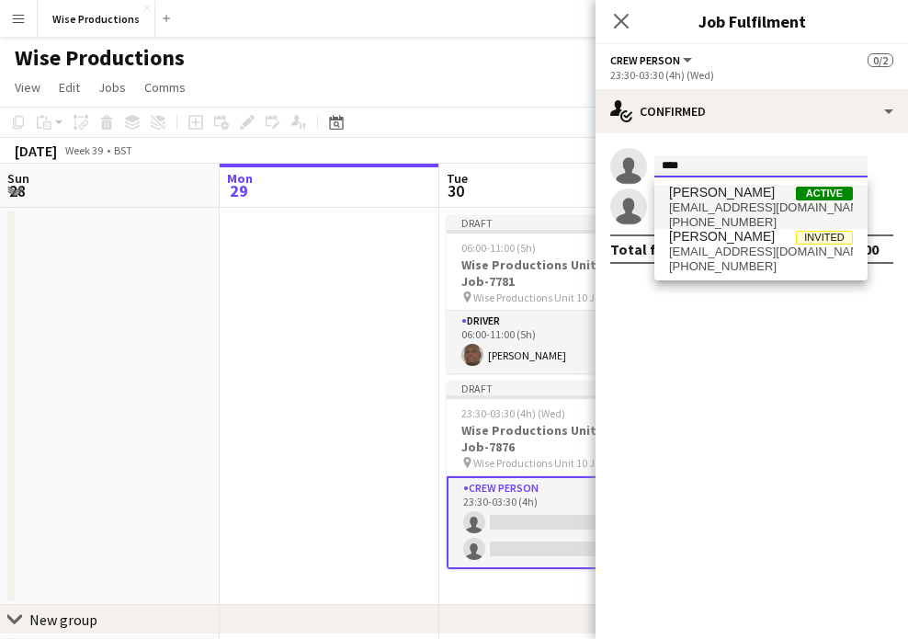
type input "****"
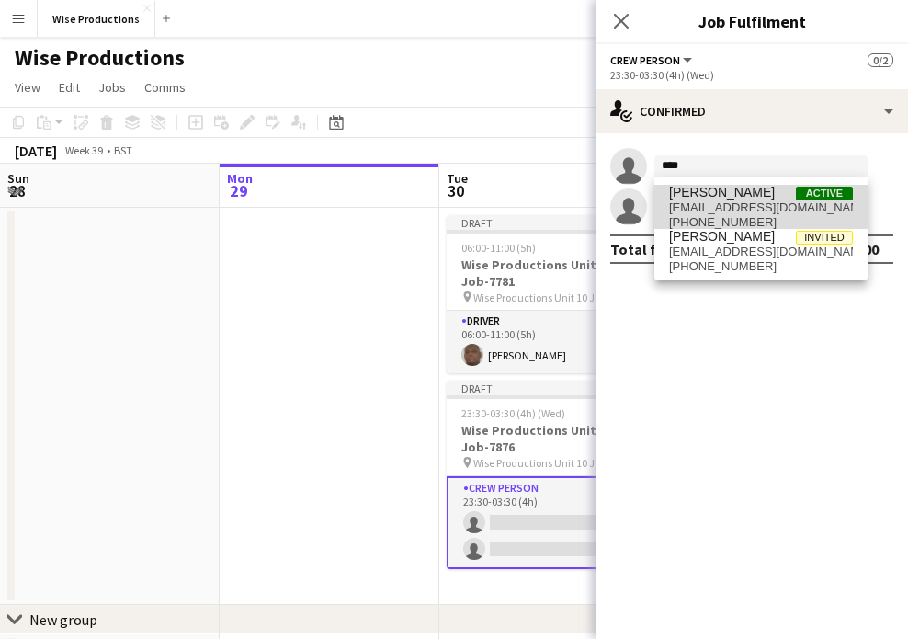
click at [706, 198] on span "[PERSON_NAME]" at bounding box center [722, 193] width 106 height 16
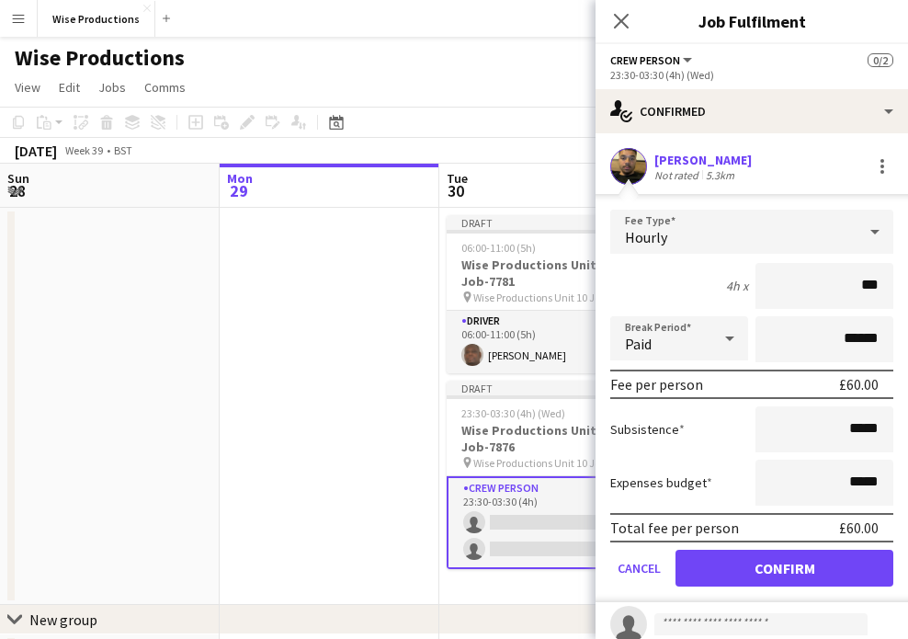
type input "**"
type input "******"
click at [860, 556] on button "Confirm" at bounding box center [785, 568] width 218 height 37
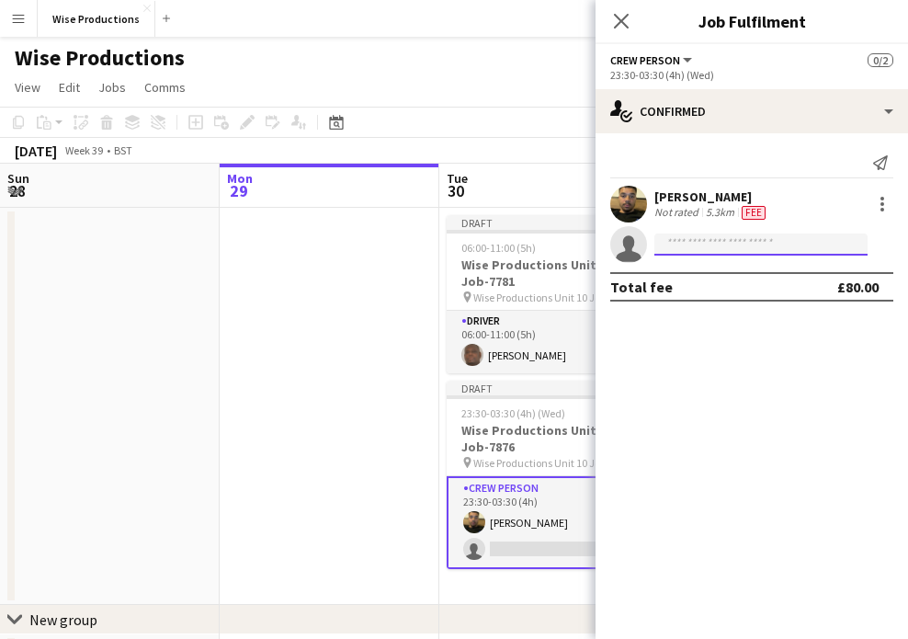
click at [724, 245] on input at bounding box center [761, 245] width 213 height 22
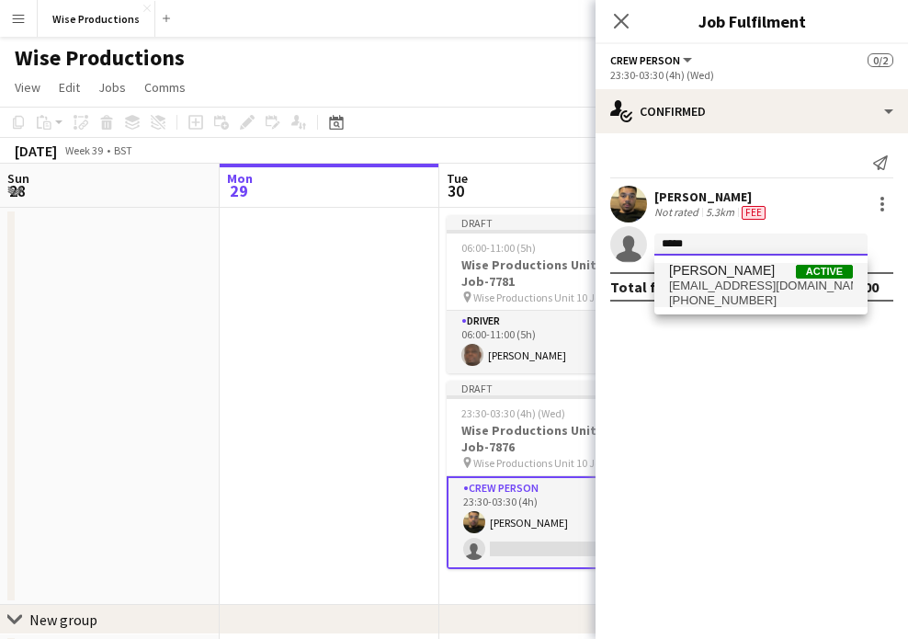
type input "*****"
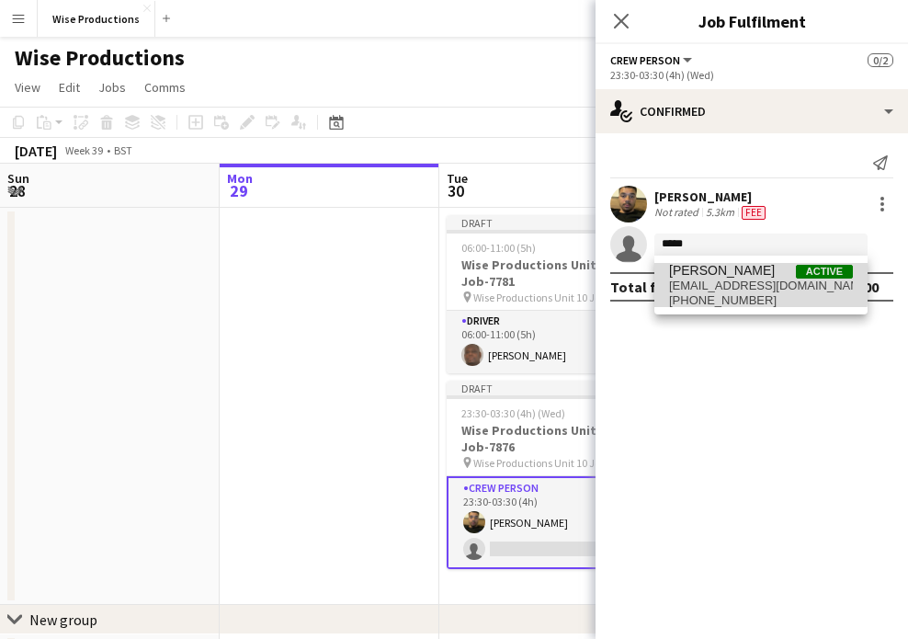
click at [717, 281] on span "[EMAIL_ADDRESS][DOMAIN_NAME]" at bounding box center [761, 286] width 184 height 15
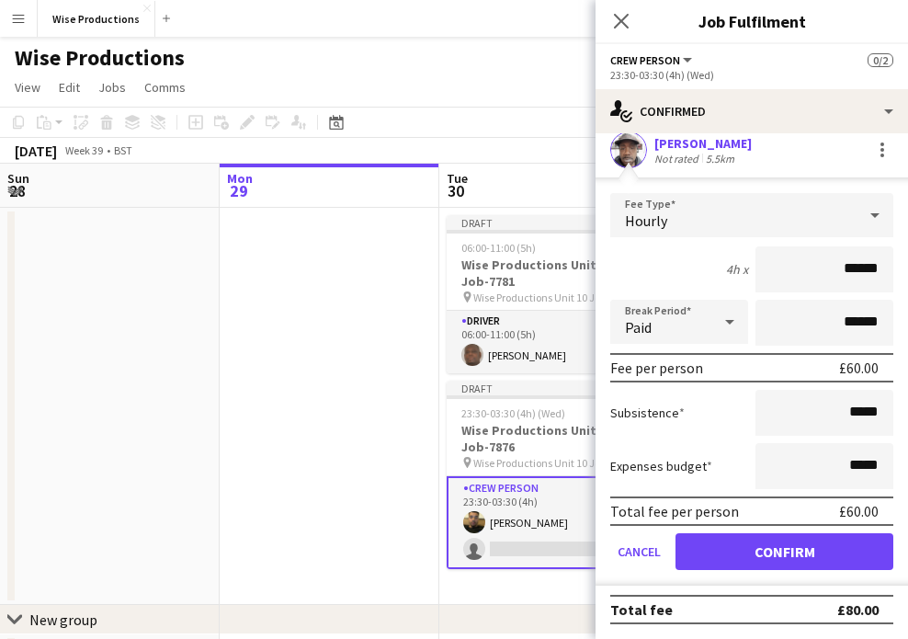
scroll to position [95, 0]
click at [756, 532] on form "Fee Type Hourly 4h x ****** Break Period Paid ****** Fee per person £60.00 Subs…" at bounding box center [752, 389] width 313 height 393
click at [756, 560] on button "Confirm" at bounding box center [785, 551] width 218 height 37
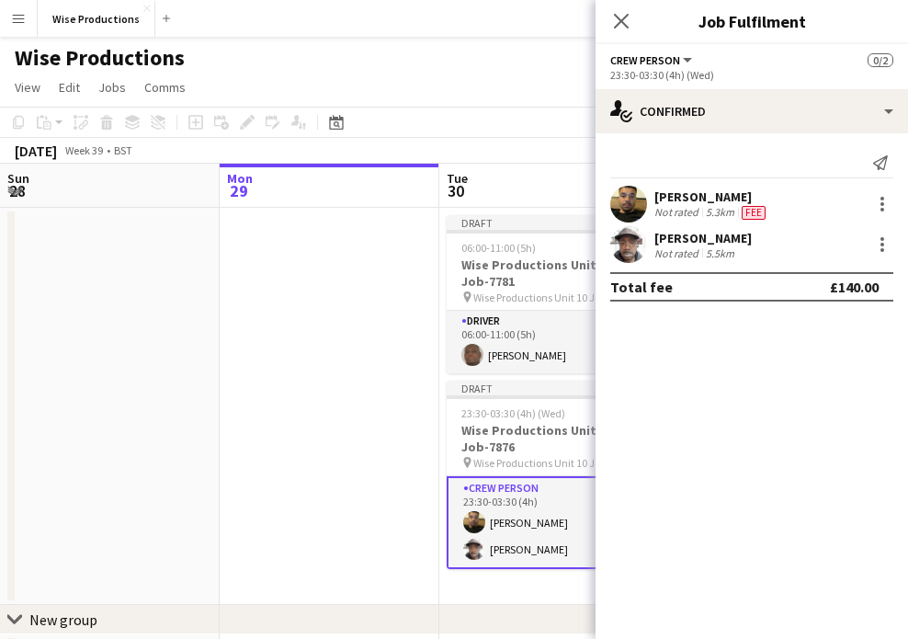
scroll to position [0, 0]
click at [617, 31] on app-icon "Close pop-in" at bounding box center [622, 21] width 27 height 27
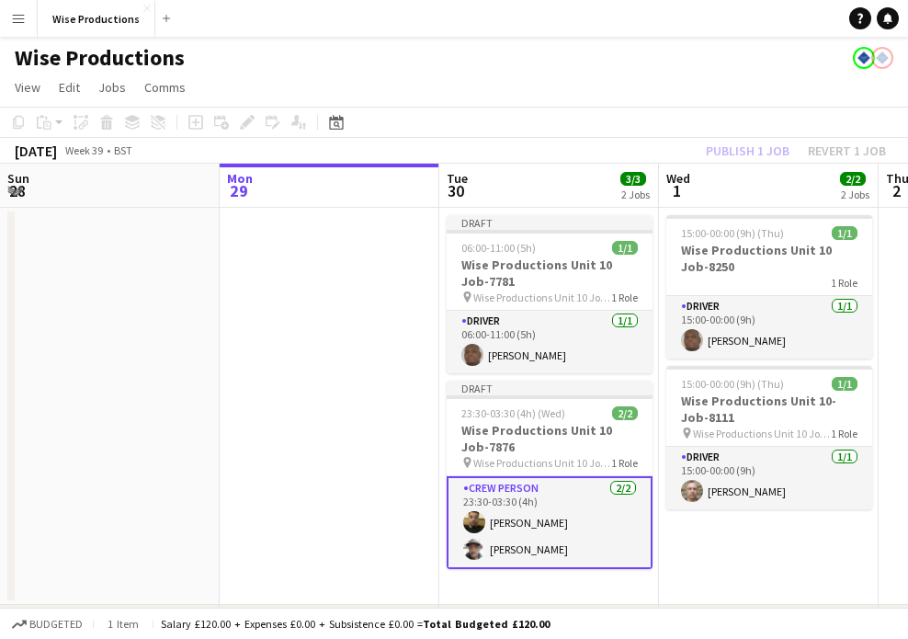
click at [573, 510] on app-card-role "Crew Person [DATE] 23:30-03:30 (4h) [PERSON_NAME] [PERSON_NAME]" at bounding box center [550, 522] width 206 height 93
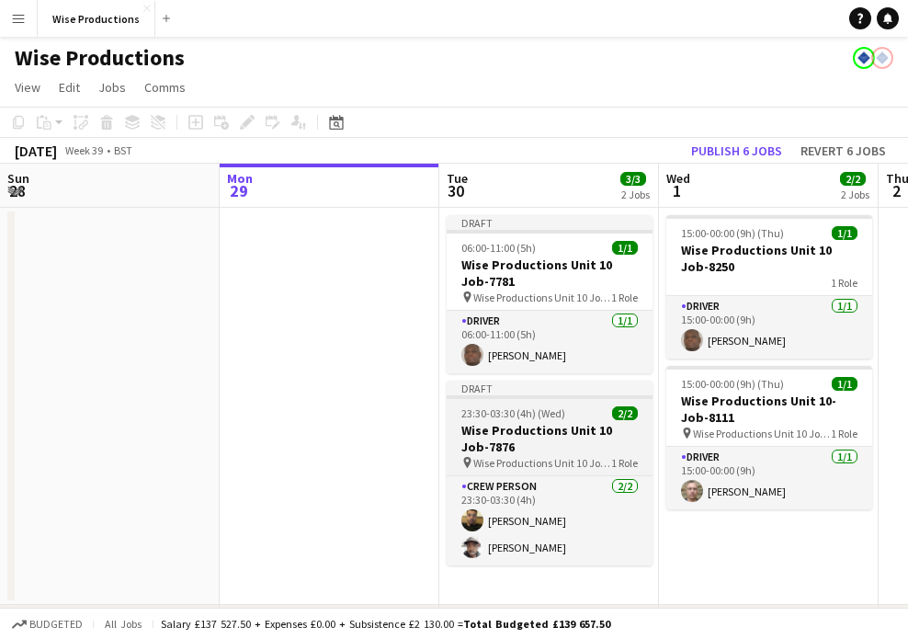
click at [571, 452] on h3 "Wise Productions Unit 10 Job-7876" at bounding box center [550, 438] width 206 height 33
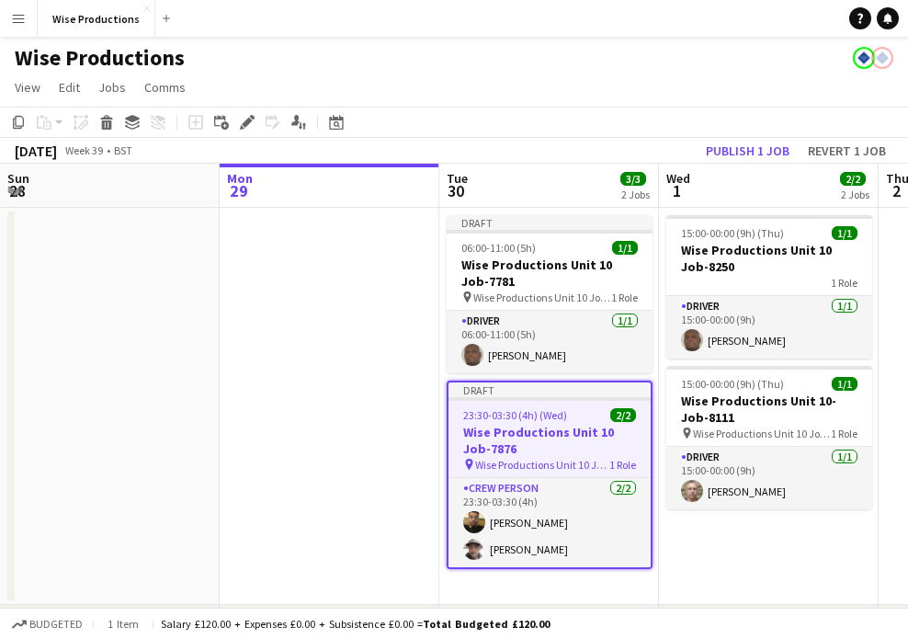
click at [261, 118] on div "Add job Add linked Job Edit Edit linked Job Applicants" at bounding box center [239, 122] width 141 height 22
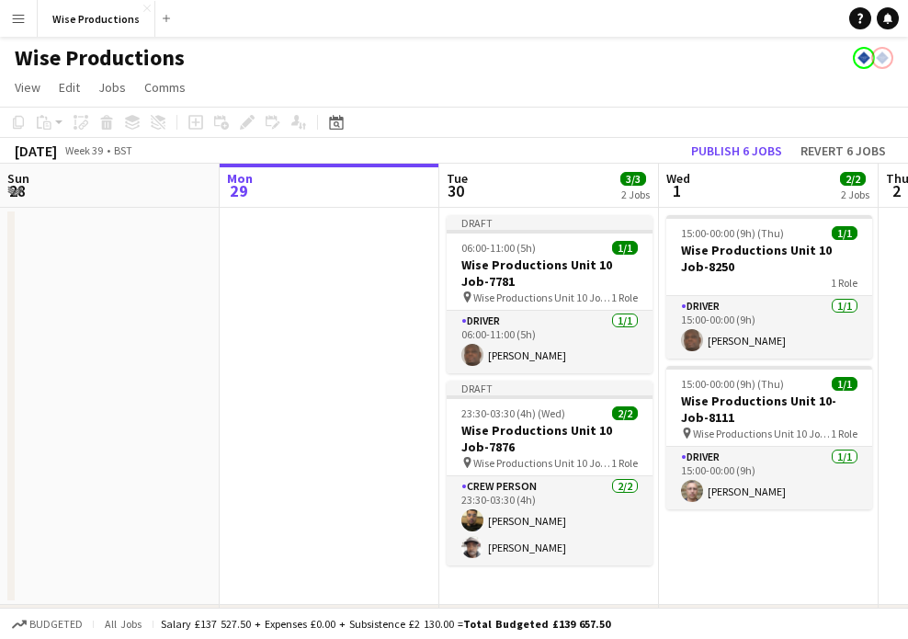
click at [256, 118] on div "Add job Add linked Job Edit Edit linked Job Applicants" at bounding box center [239, 122] width 141 height 22
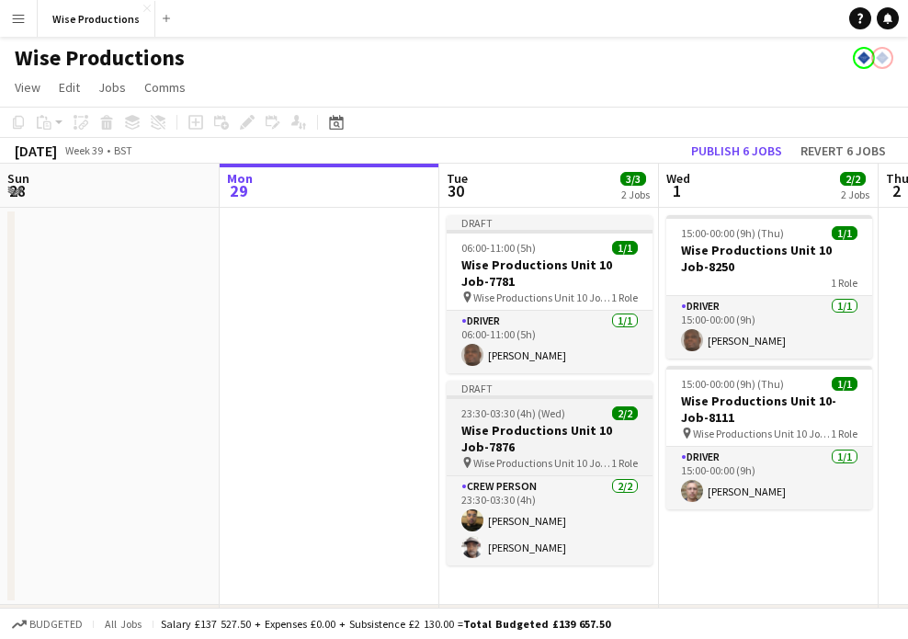
click at [506, 428] on h3 "Wise Productions Unit 10 Job-7876" at bounding box center [550, 438] width 206 height 33
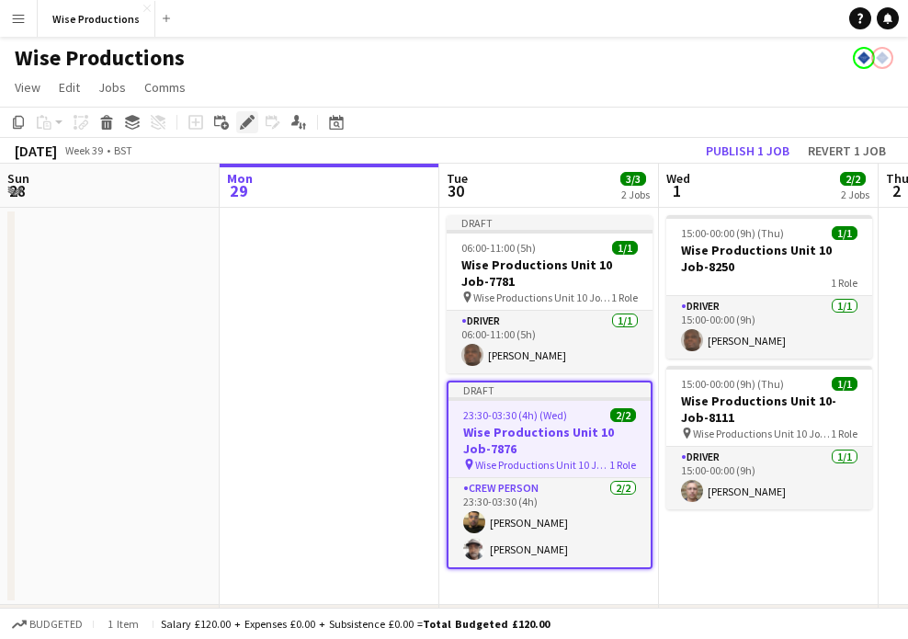
click at [251, 111] on div "Edit" at bounding box center [247, 122] width 22 height 22
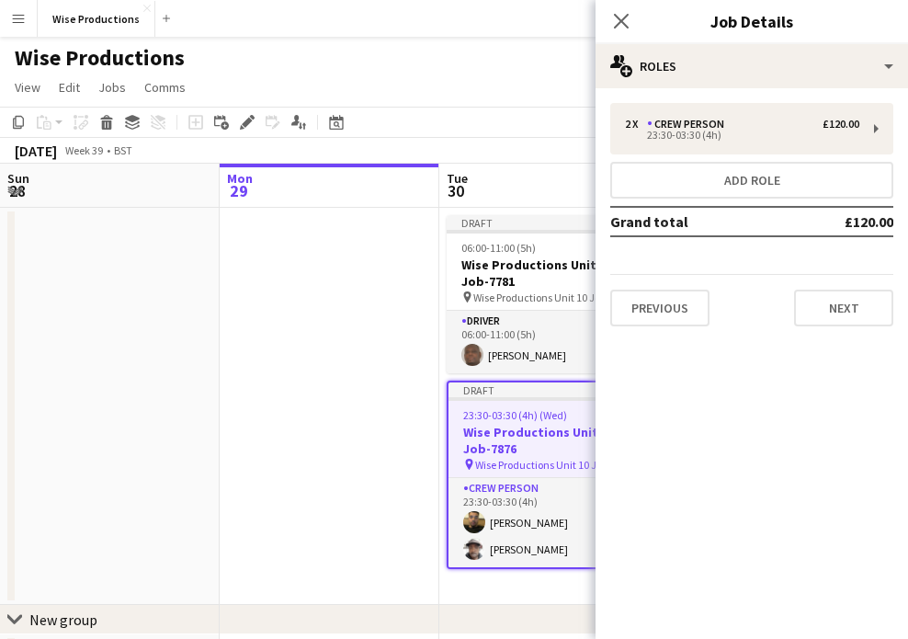
click at [671, 279] on div "Previous Next" at bounding box center [751, 300] width 283 height 52
click at [672, 300] on button "Previous" at bounding box center [659, 308] width 99 height 37
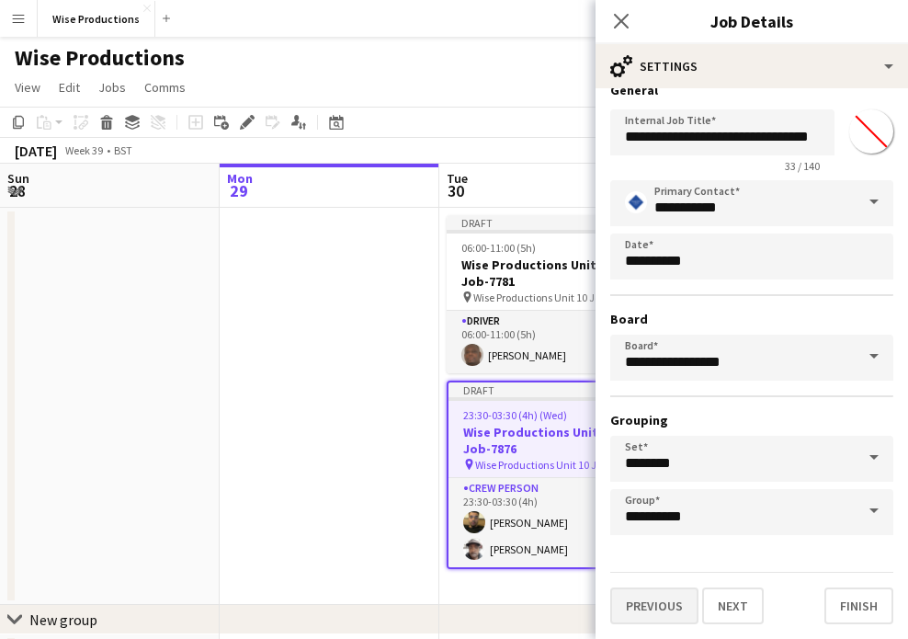
scroll to position [21, 0]
click at [652, 608] on button "Previous" at bounding box center [654, 605] width 88 height 37
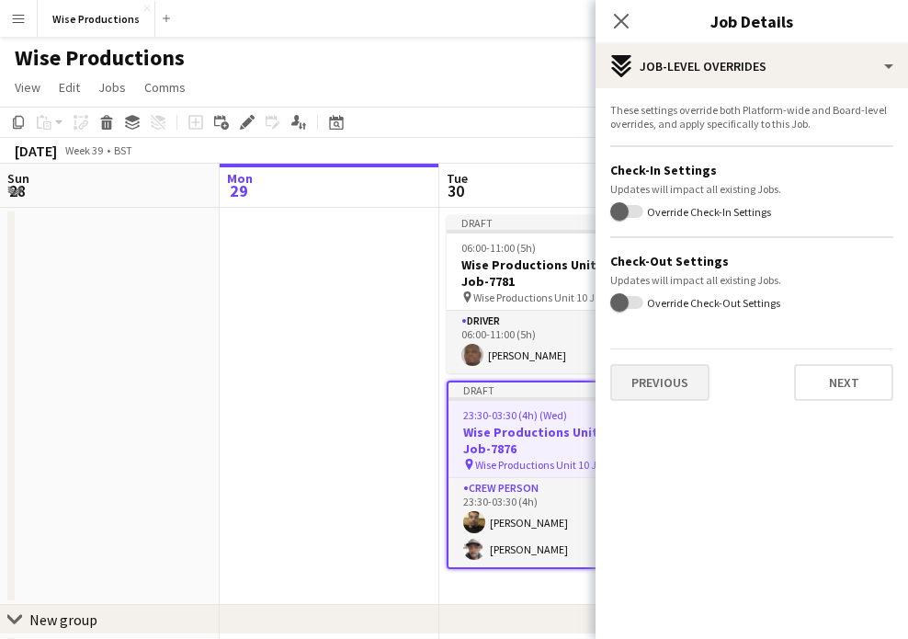
click at [669, 364] on button "Previous" at bounding box center [659, 382] width 99 height 37
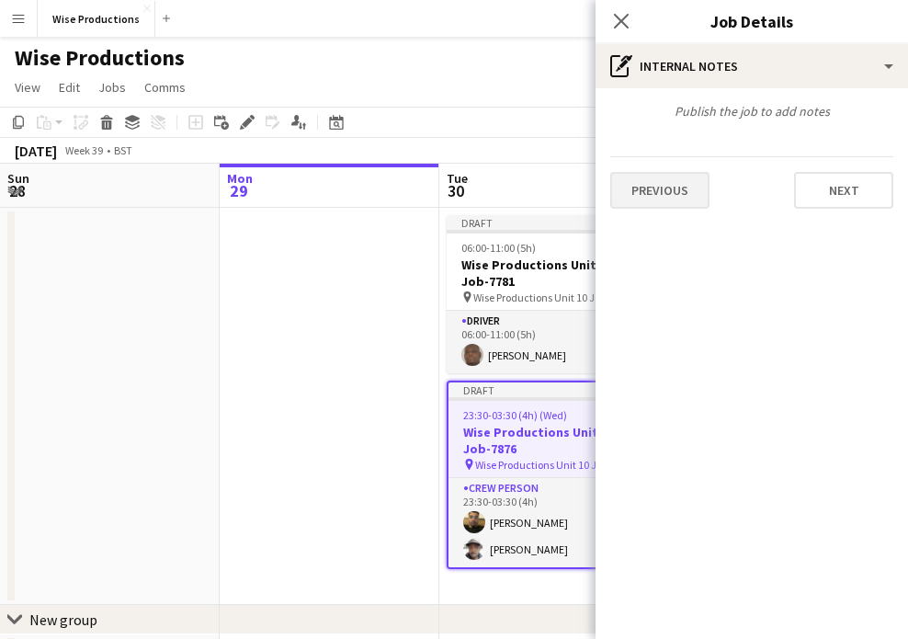
click at [682, 203] on button "Previous" at bounding box center [659, 190] width 99 height 37
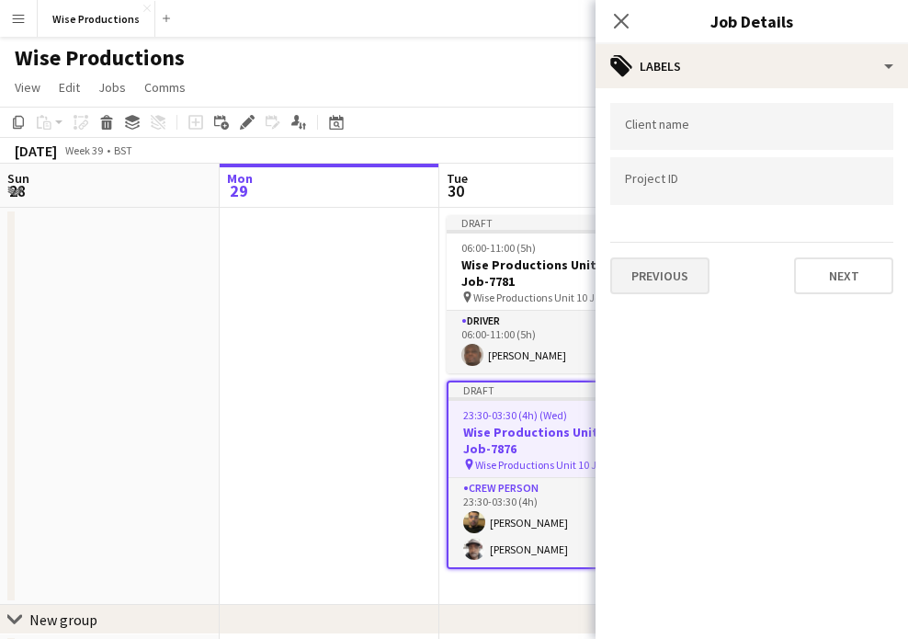
click at [665, 268] on button "Previous" at bounding box center [659, 275] width 99 height 37
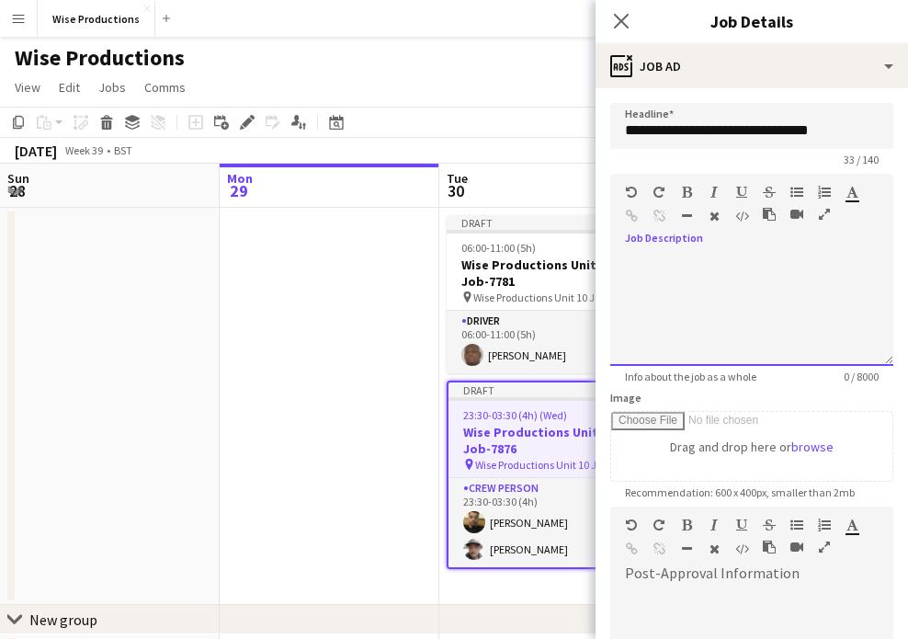
paste div
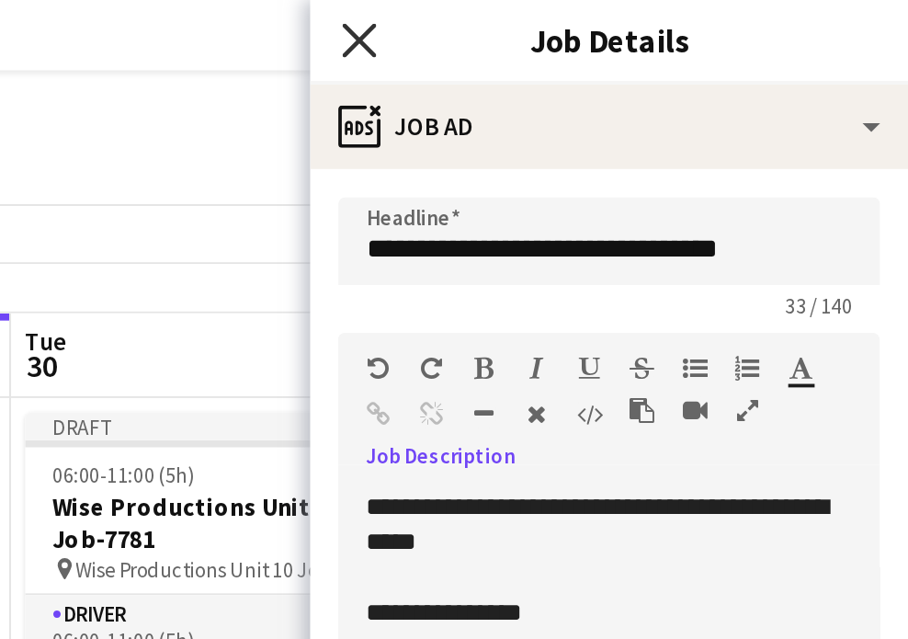
click at [612, 21] on icon at bounding box center [620, 20] width 17 height 17
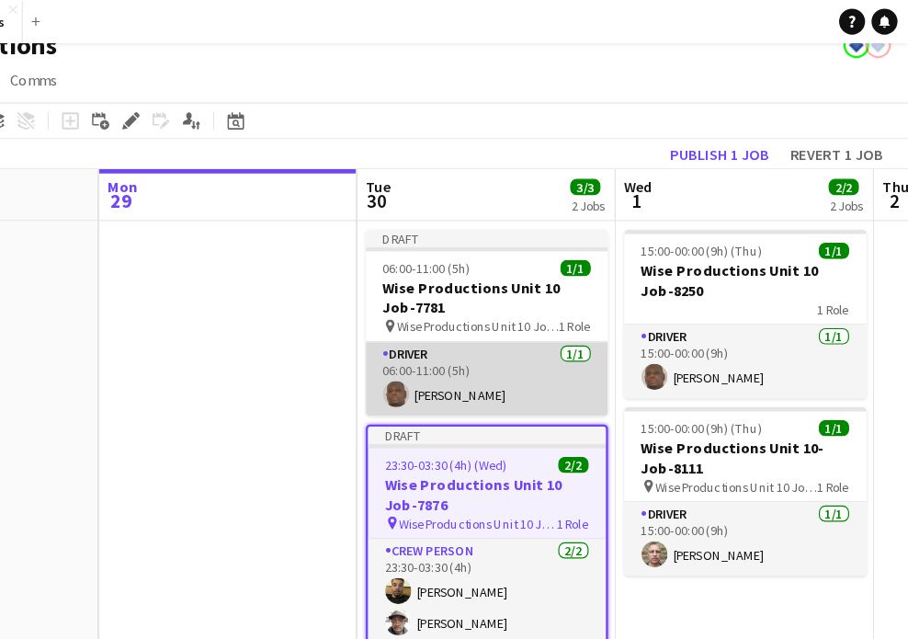
scroll to position [9, 0]
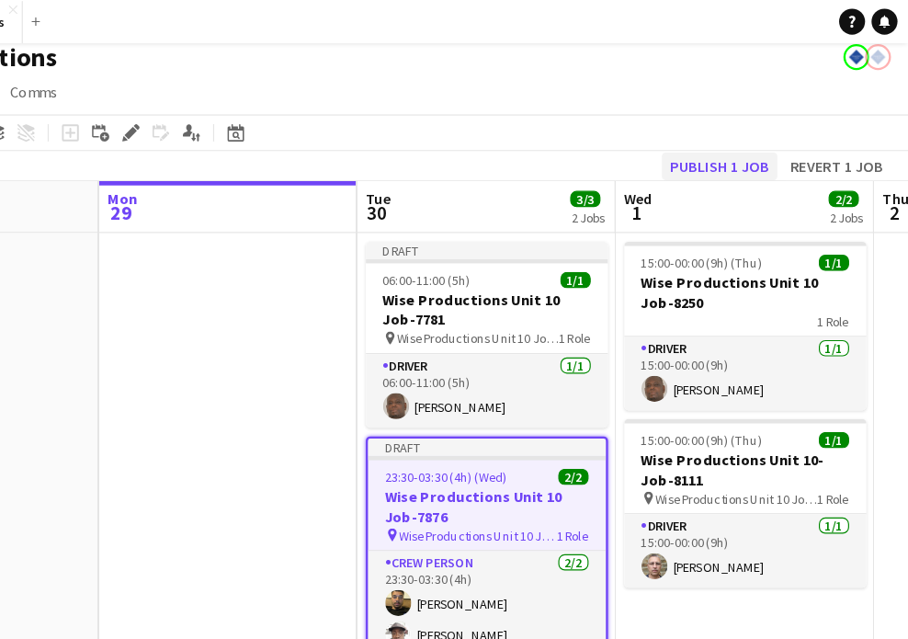
click at [699, 144] on button "Publish 1 job" at bounding box center [748, 142] width 98 height 24
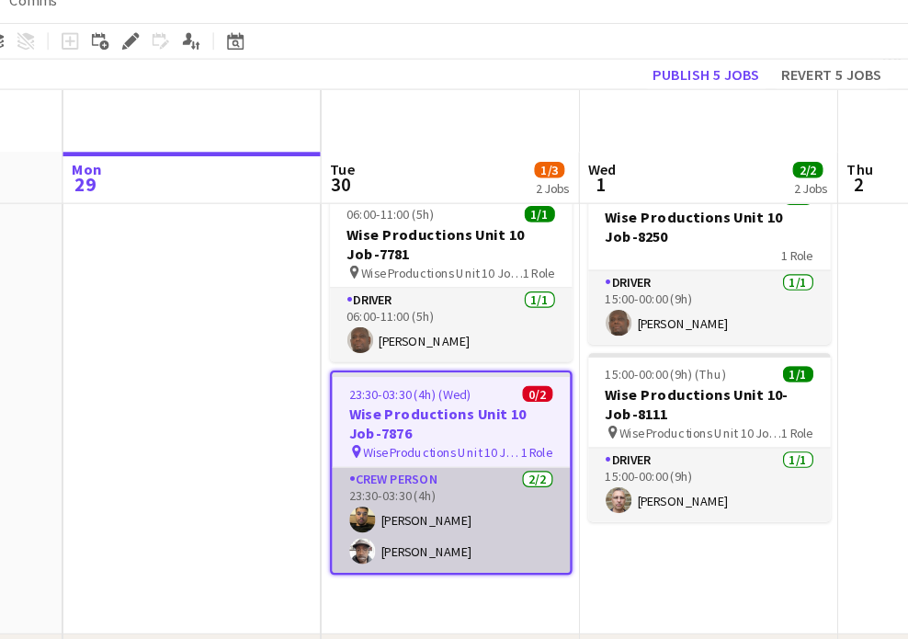
scroll to position [12, 0]
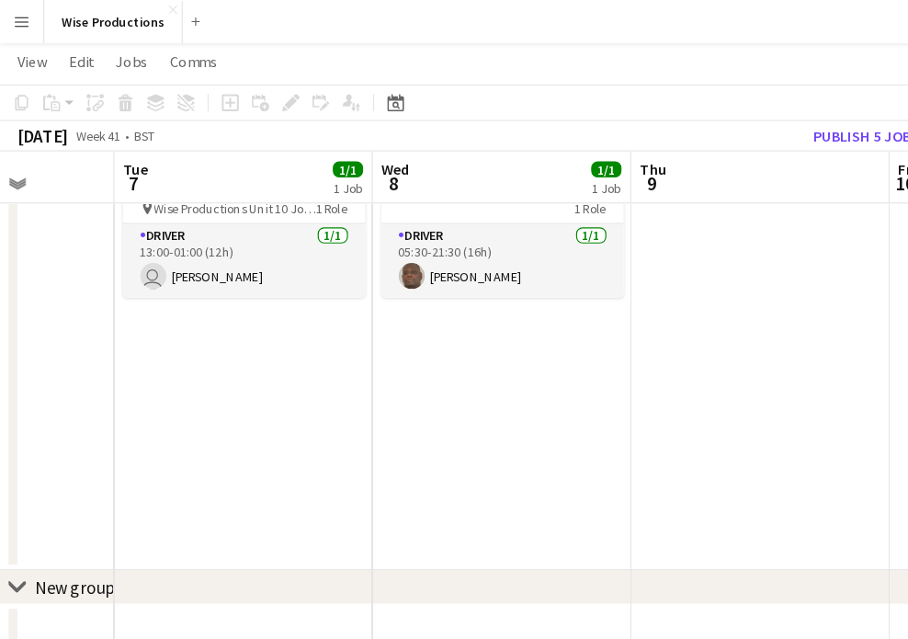
scroll to position [0, 556]
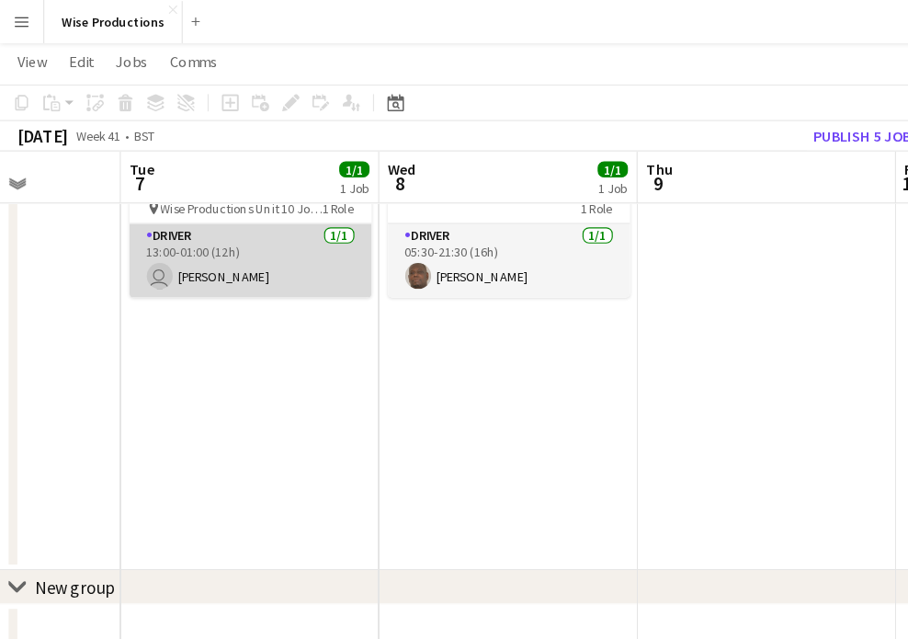
click at [238, 205] on app-card-role "Driver 1/1 13:00-01:00 (12h) user Cori Bushay" at bounding box center [213, 221] width 206 height 63
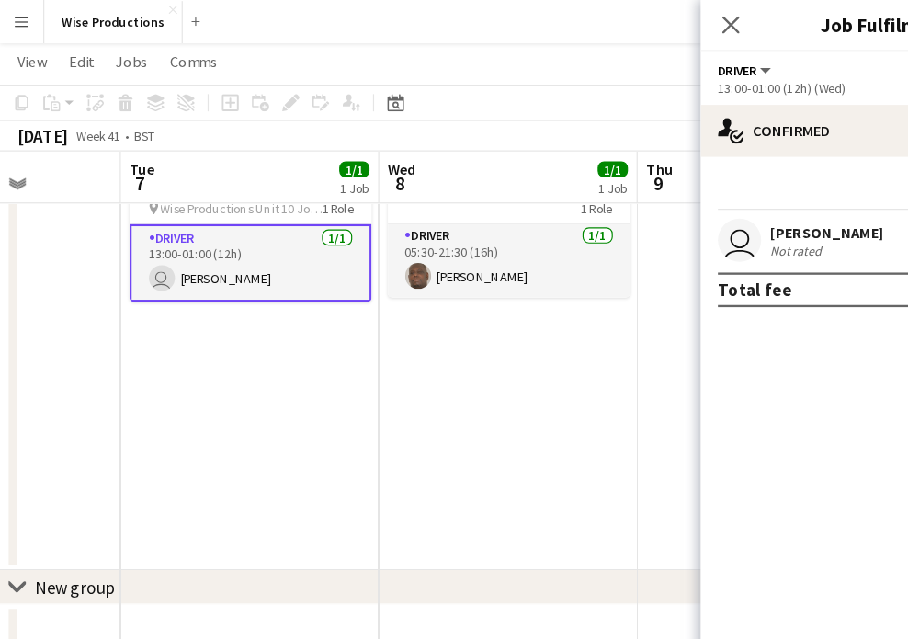
click at [233, 165] on app-board-header-date "Tue 7 1/1 1 Job" at bounding box center [213, 151] width 220 height 44
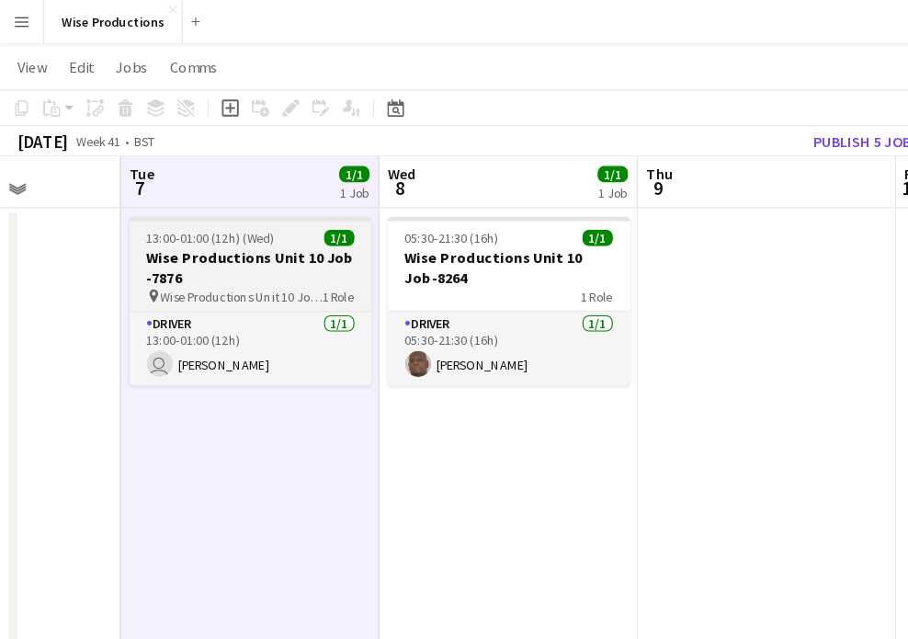
scroll to position [23, 0]
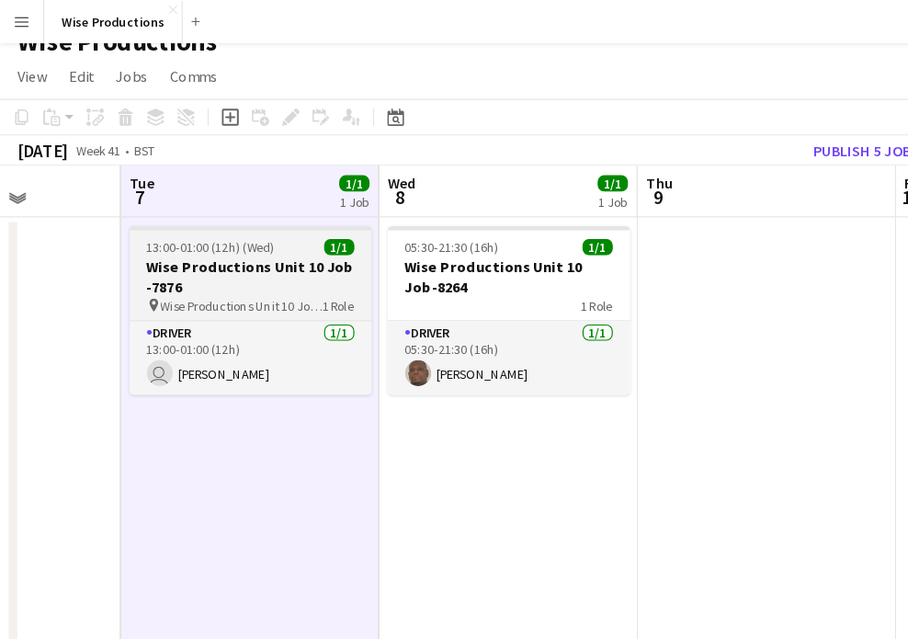
click at [231, 211] on span "13:00-01:00 (12h) (Wed)" at bounding box center [179, 210] width 109 height 14
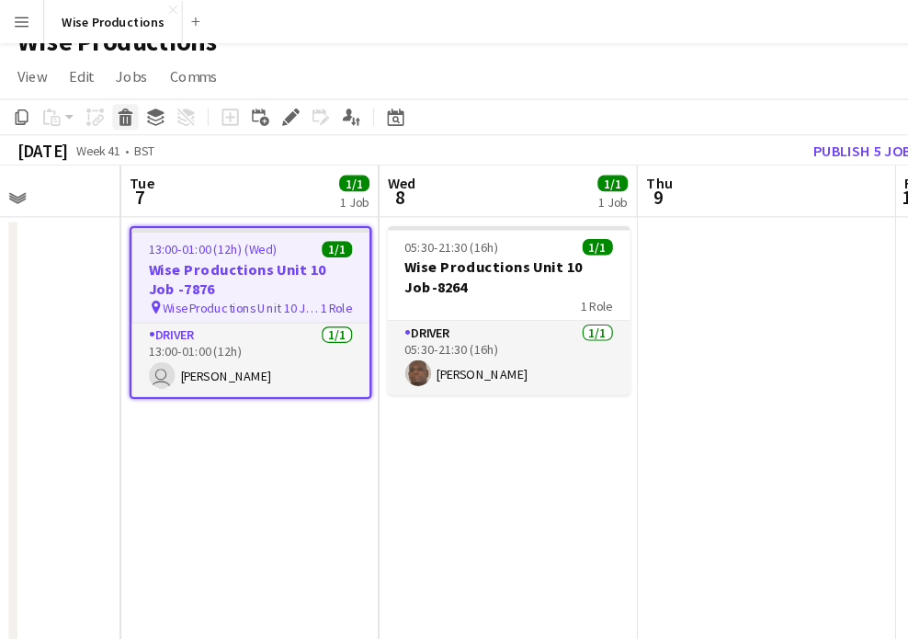
click at [116, 97] on div "Delete" at bounding box center [107, 99] width 22 height 22
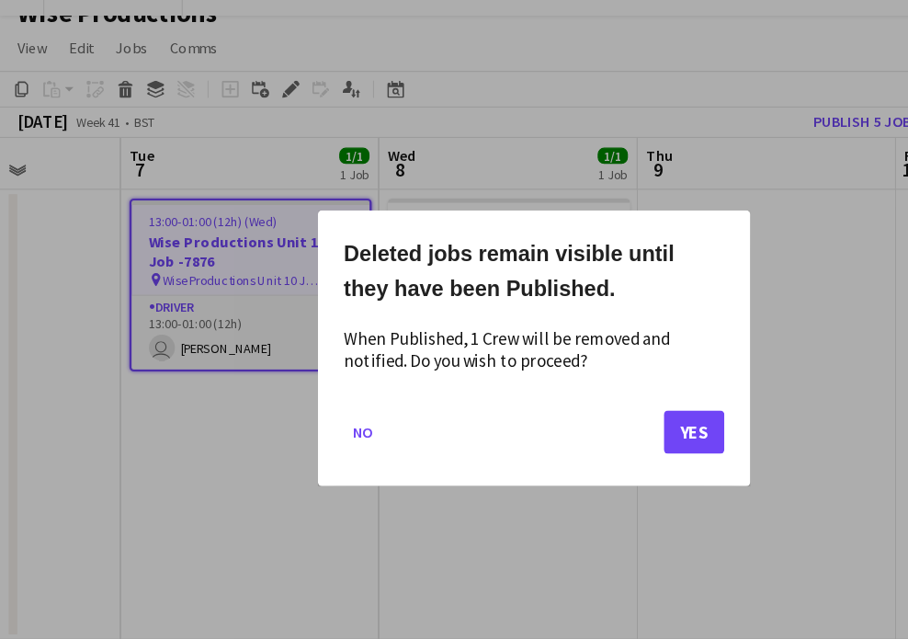
click at [589, 372] on button "Yes" at bounding box center [589, 390] width 51 height 37
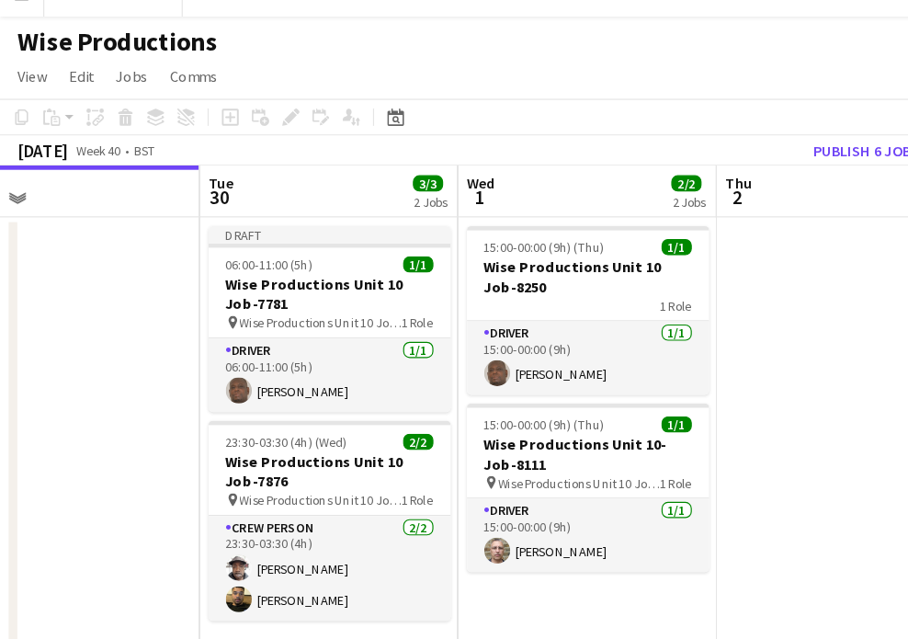
scroll to position [0, 475]
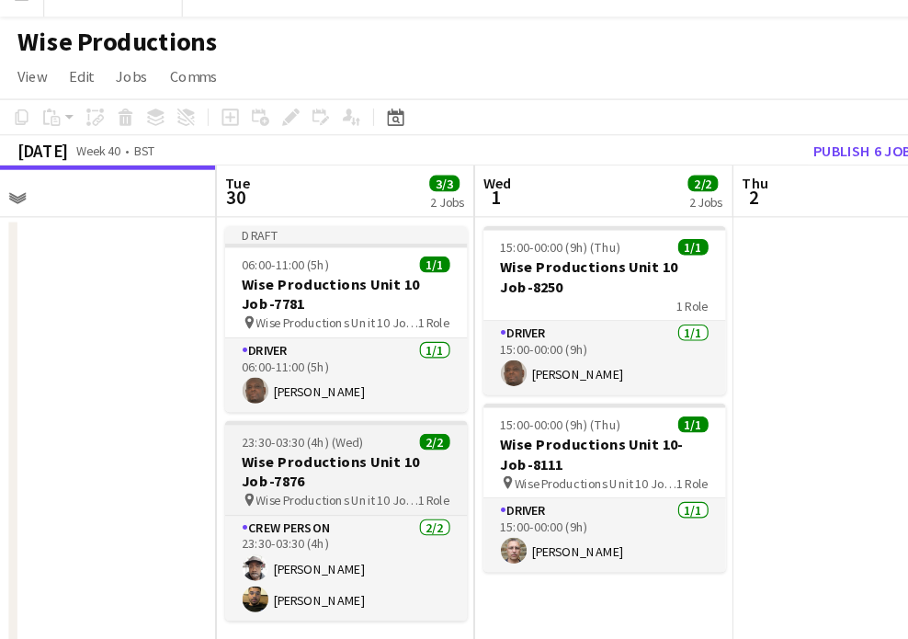
click at [268, 410] on h3 "Wise Productions Unit 10 Job-7876" at bounding box center [294, 423] width 206 height 33
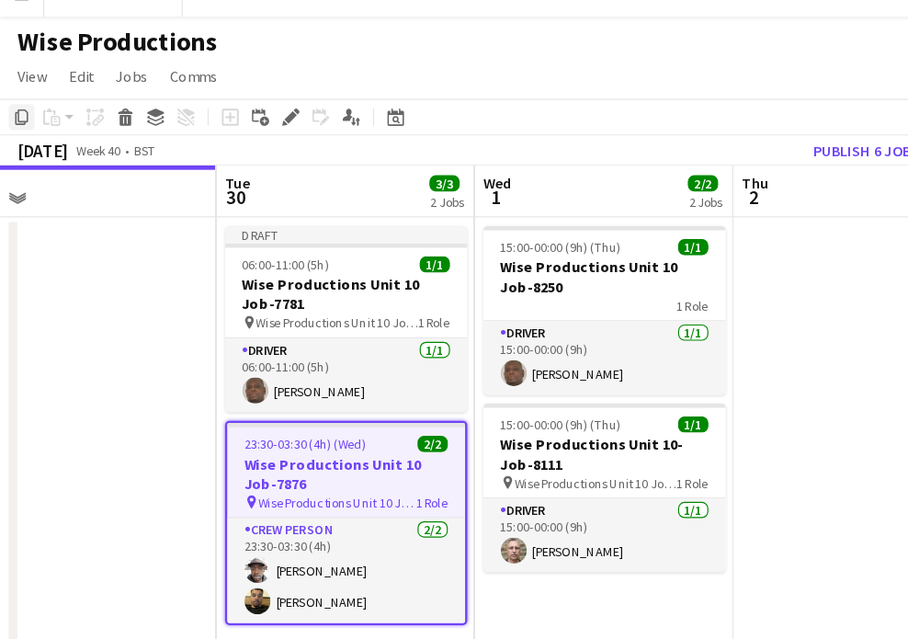
click at [24, 111] on div "Copy" at bounding box center [18, 122] width 22 height 22
click at [14, 116] on icon at bounding box center [18, 122] width 11 height 13
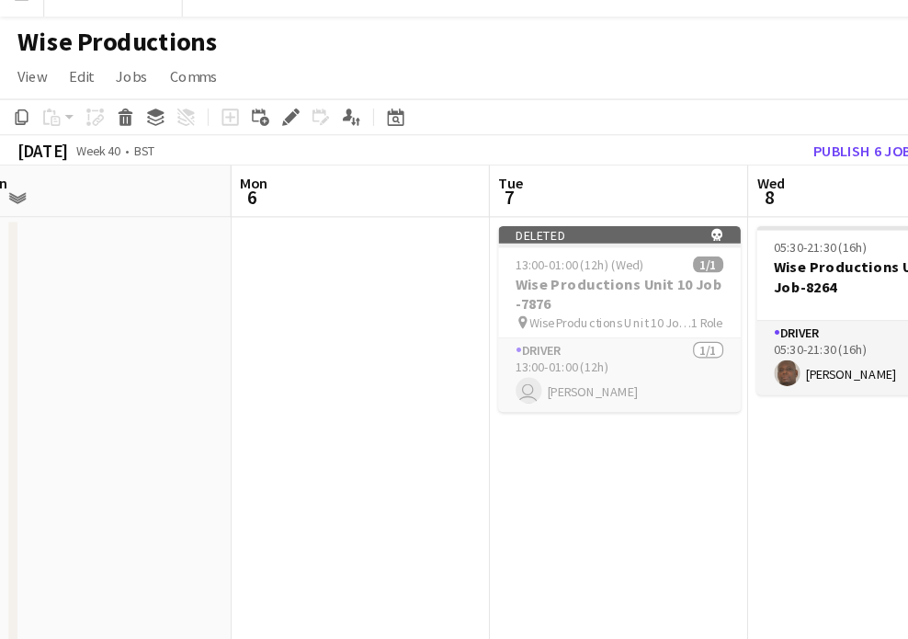
scroll to position [0, 917]
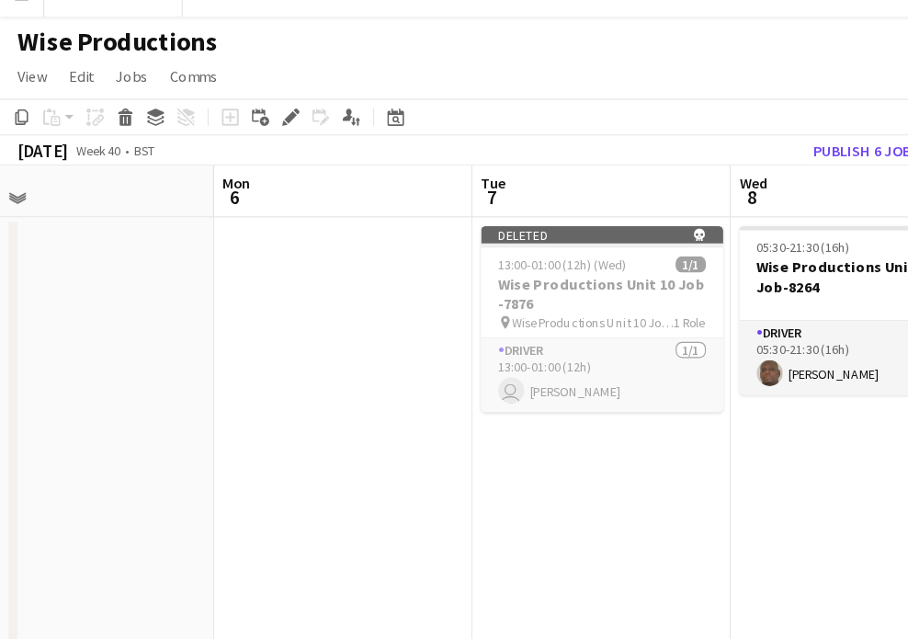
click at [492, 386] on app-date-cell "Deleted skull 13:00-01:00 (12h) (Wed) 1/1 Wise Productions Unit 10 Job -7876 pi…" at bounding box center [512, 399] width 220 height 382
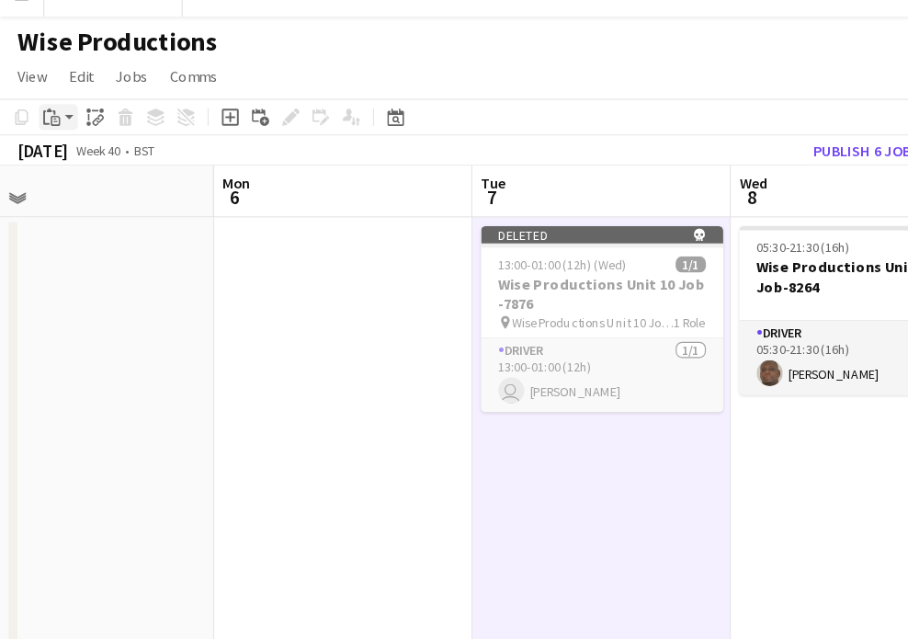
click at [41, 115] on icon "Paste" at bounding box center [44, 122] width 15 height 15
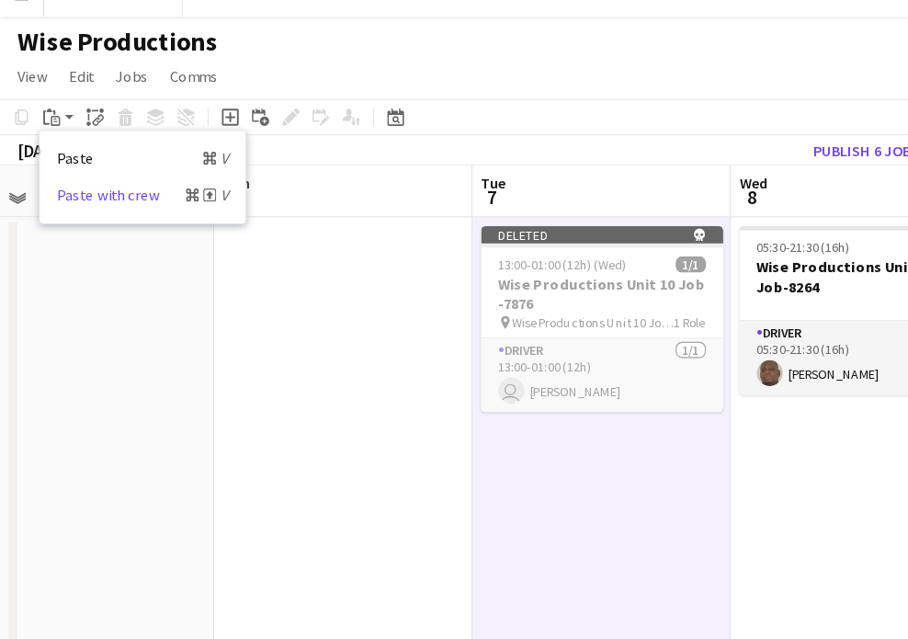
click at [84, 180] on link "Paste with crew Command Shift V" at bounding box center [121, 188] width 145 height 17
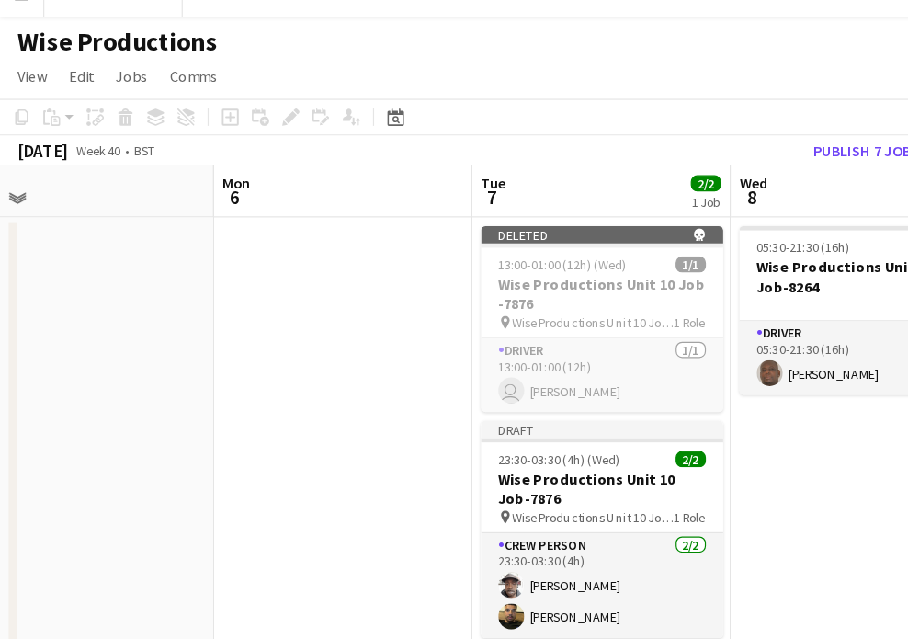
click at [279, 260] on app-date-cell at bounding box center [292, 406] width 220 height 397
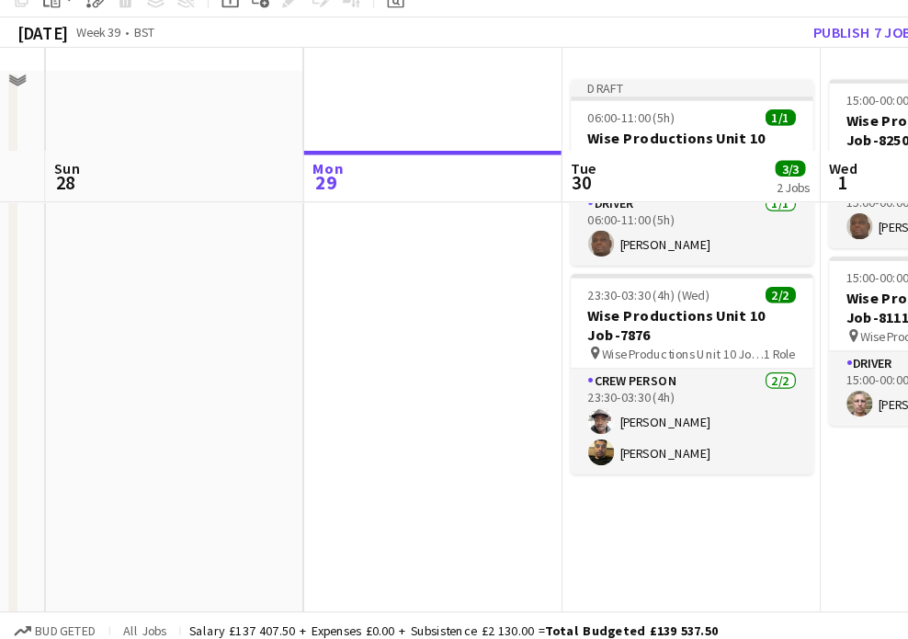
scroll to position [0, 686]
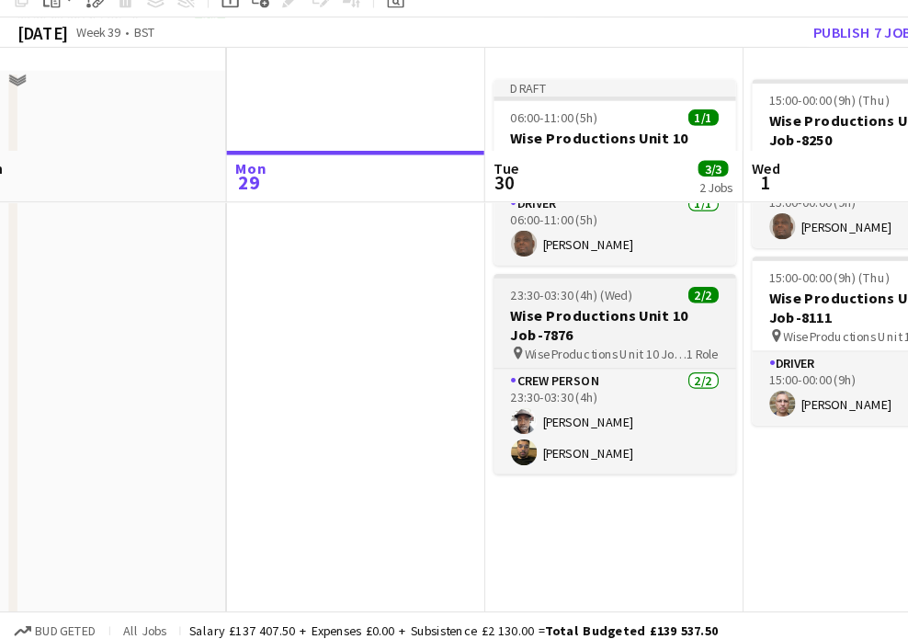
click at [488, 347] on h3 "Wise Productions Unit 10 Job-7876" at bounding box center [523, 363] width 206 height 33
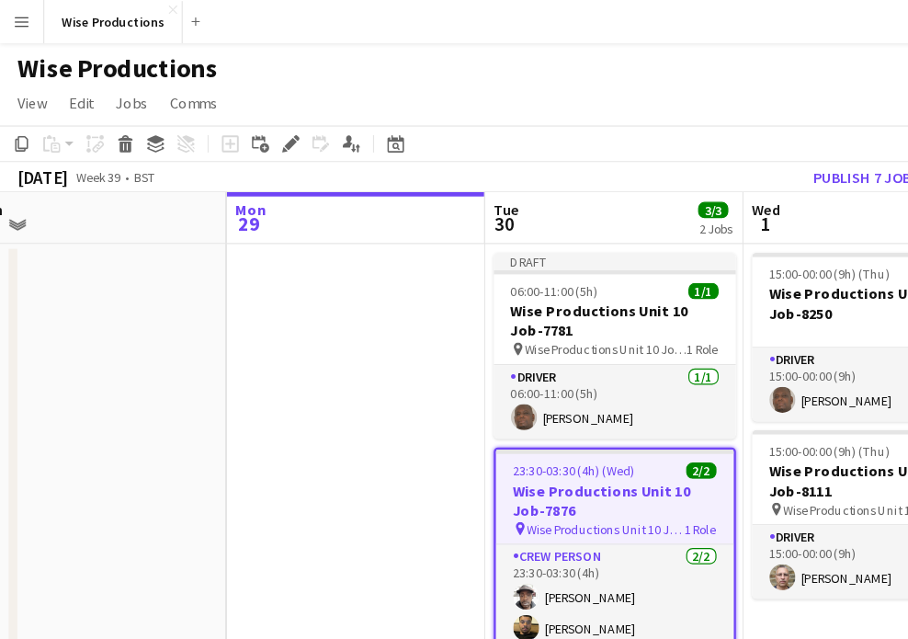
scroll to position [0, 0]
click at [100, 120] on icon "Delete" at bounding box center [106, 122] width 15 height 15
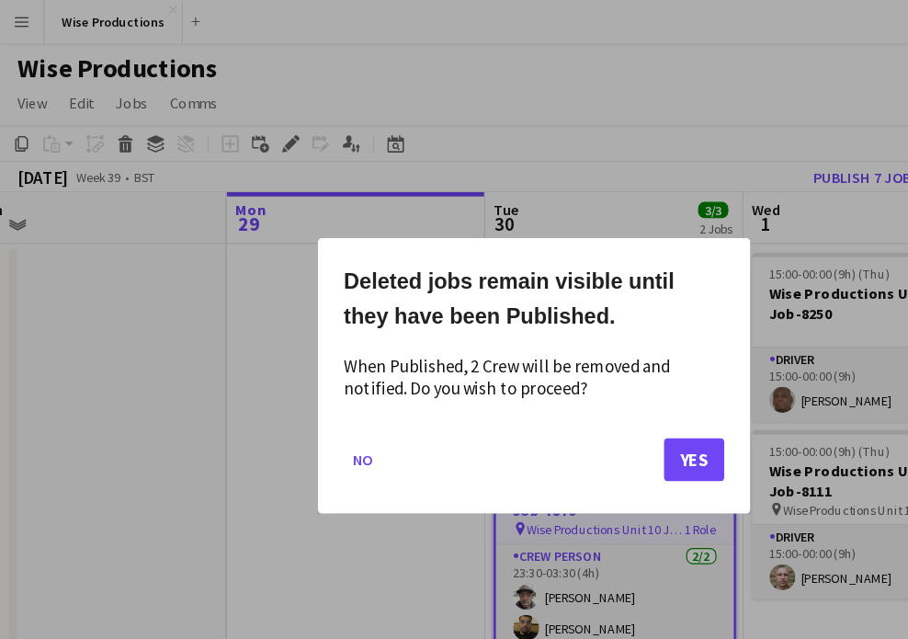
click at [576, 388] on button "Yes" at bounding box center [589, 390] width 51 height 37
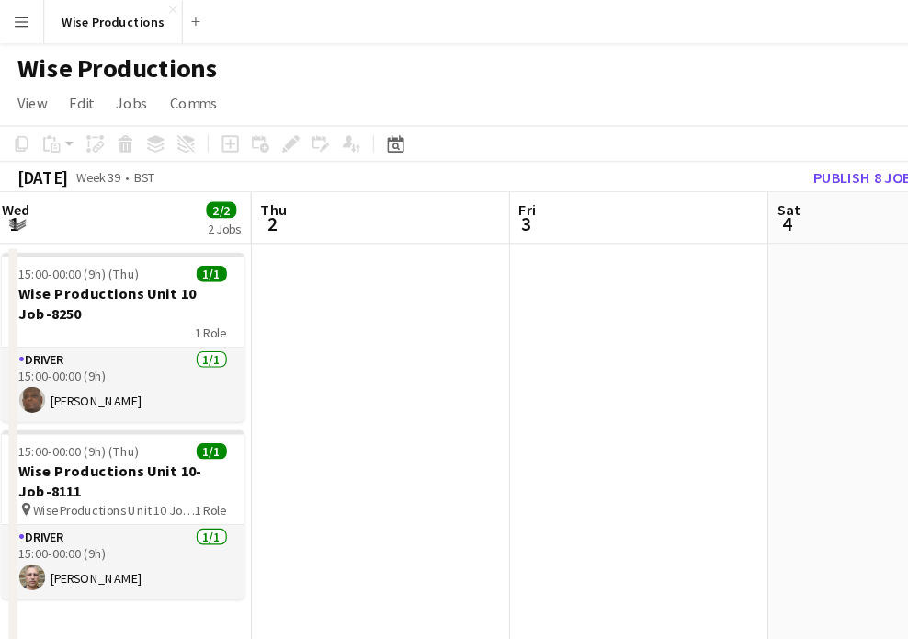
scroll to position [0, 880]
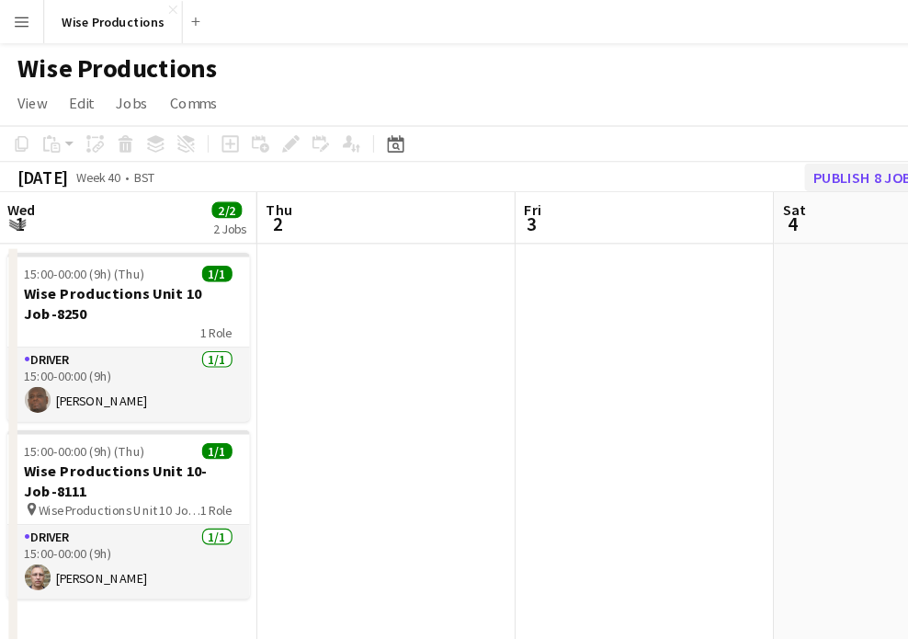
click at [740, 153] on button "Publish 8 jobs" at bounding box center [737, 151] width 106 height 24
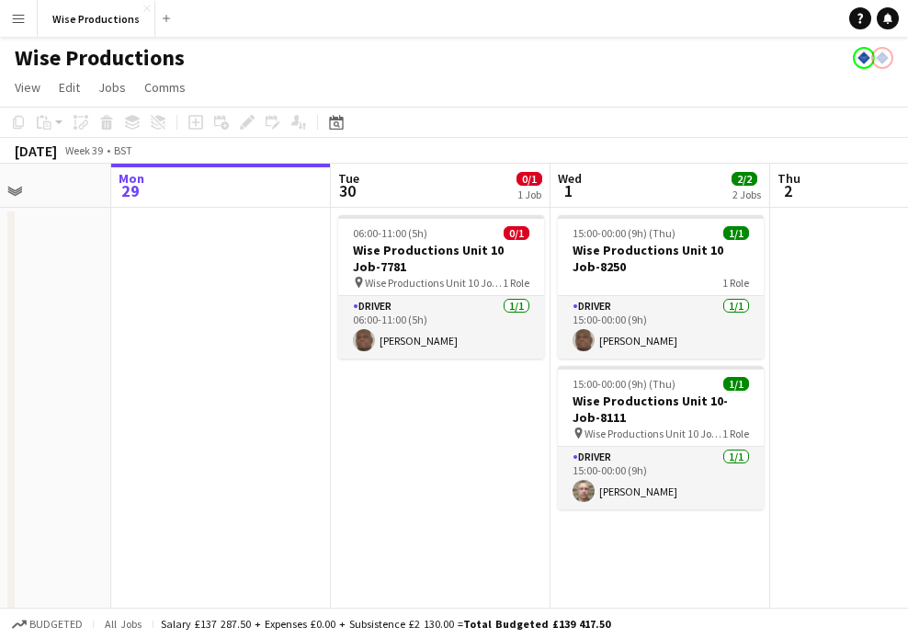
scroll to position [0, 543]
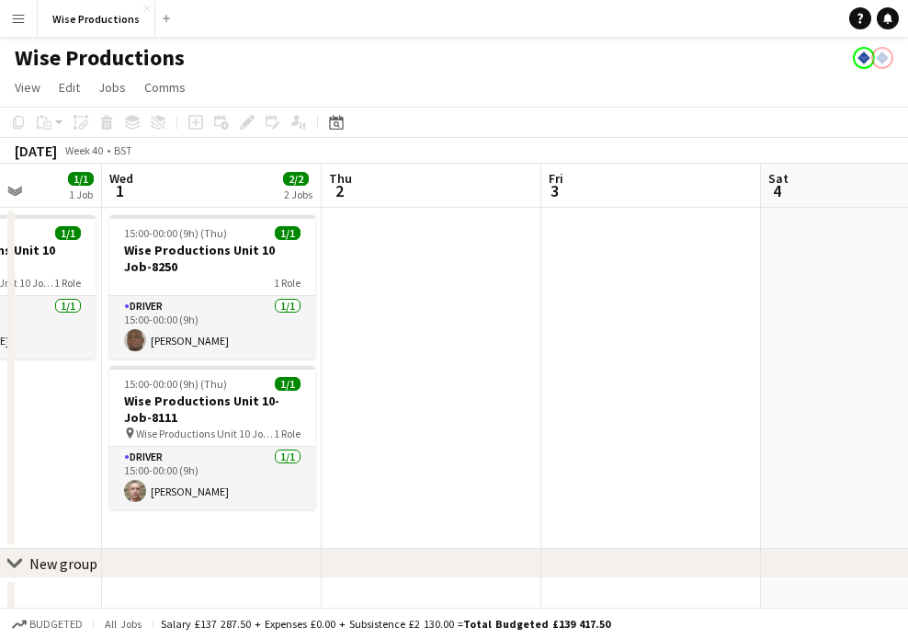
scroll to position [0, 530]
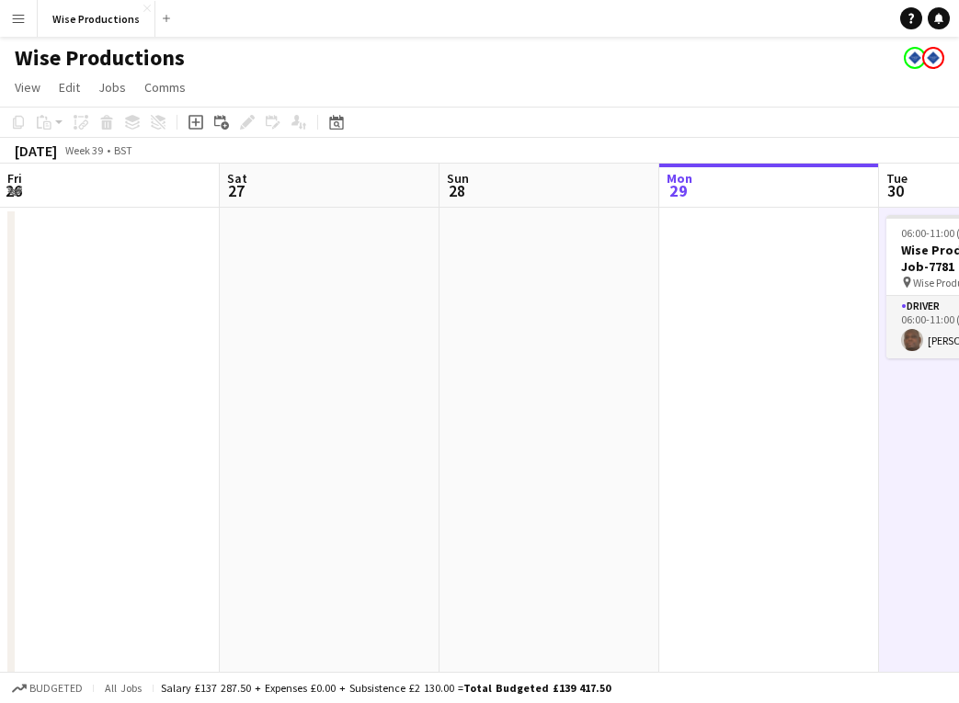
scroll to position [0, 583]
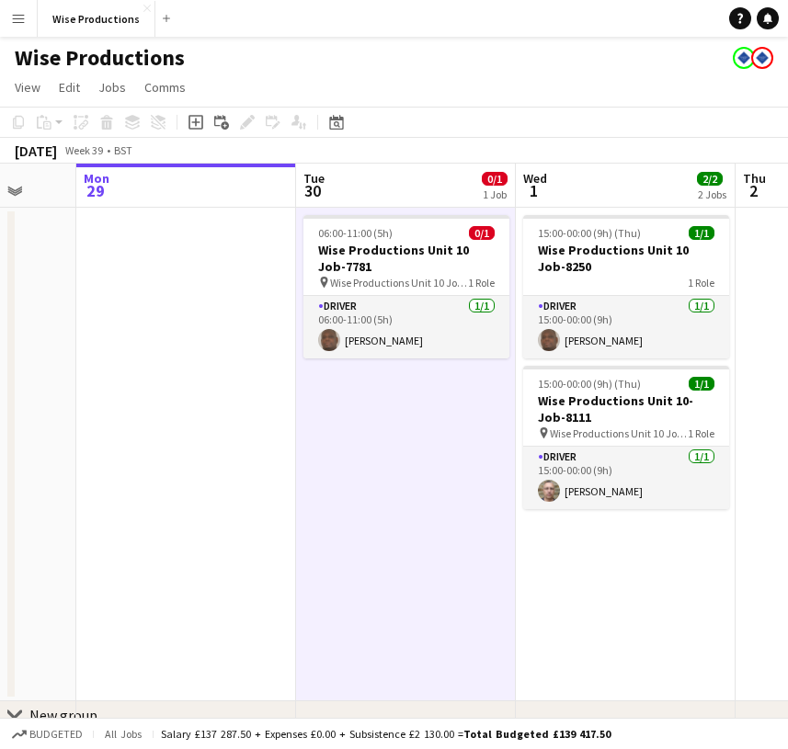
click at [401, 418] on app-date-cell "06:00-11:00 (5h) 0/1 Wise Productions Unit 10 Job-7781 pin Wise Productions Uni…" at bounding box center [406, 455] width 220 height 494
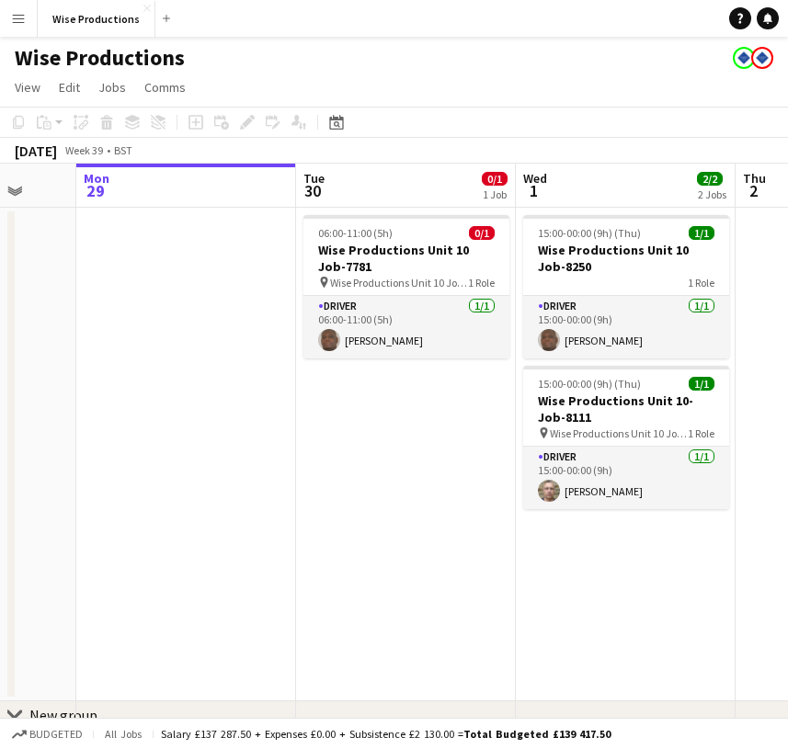
scroll to position [0, 0]
